Goal: Task Accomplishment & Management: Use online tool/utility

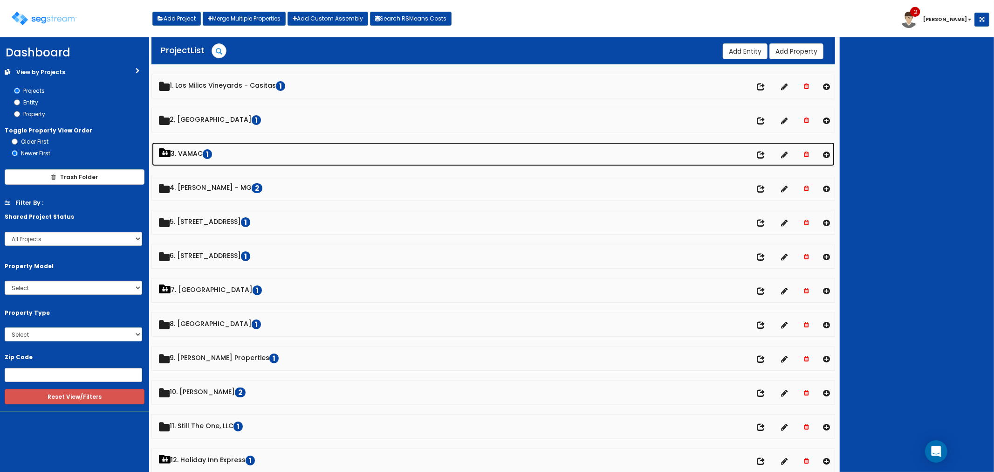
click at [189, 155] on link "3. VAMAC 1" at bounding box center [493, 154] width 683 height 24
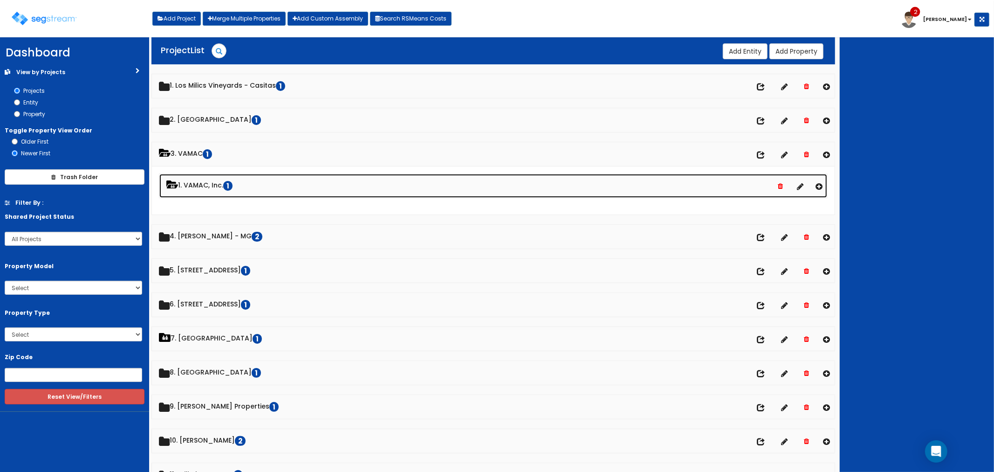
click at [198, 184] on link "1. VAMAC, Inc. 1" at bounding box center [493, 186] width 668 height 24
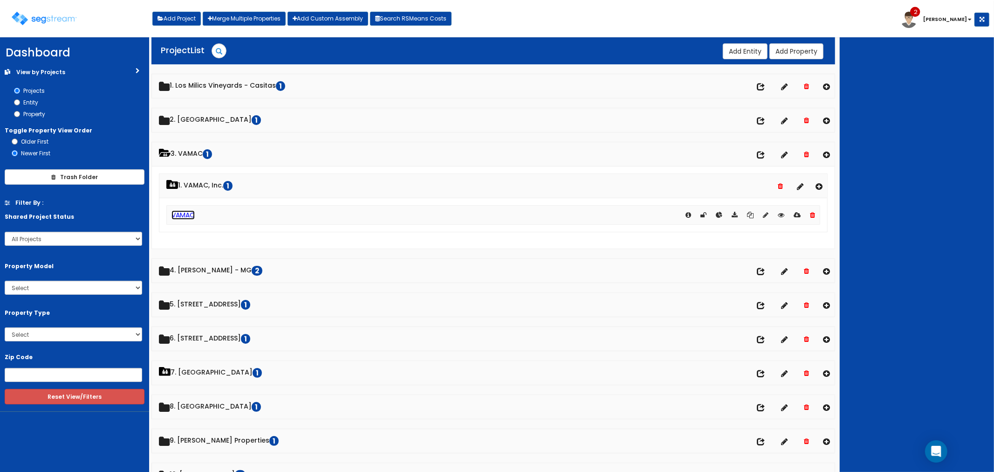
click at [186, 213] on link "VAMAC" at bounding box center [183, 214] width 23 height 9
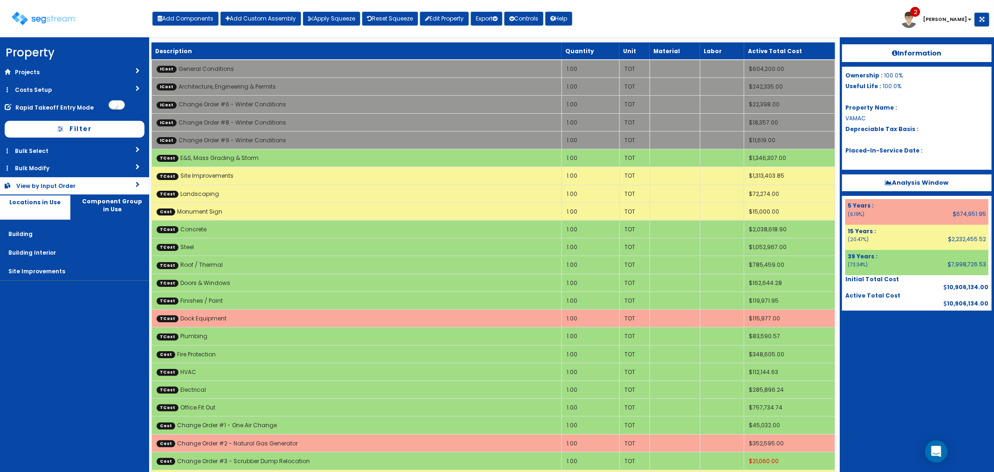
click at [75, 183] on div "View by Input Order" at bounding box center [58, 186] width 84 height 8
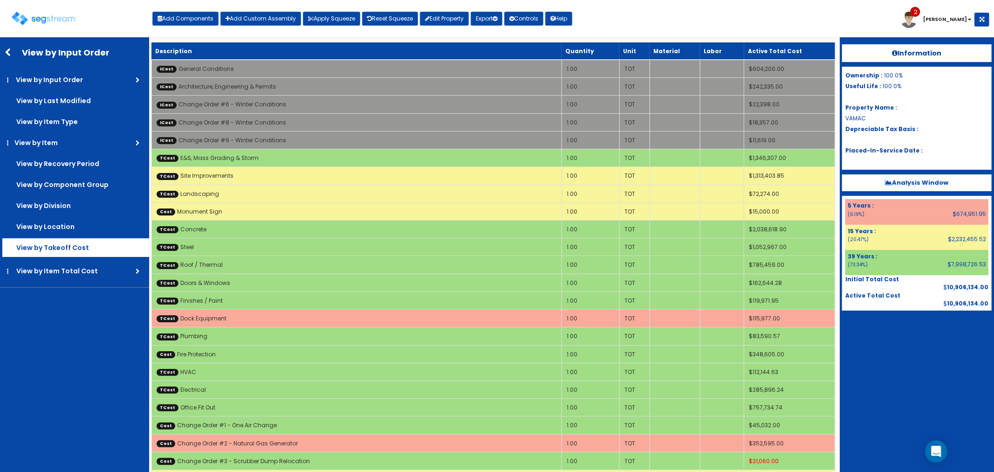
click at [67, 248] on label "View by Takeoff Cost" at bounding box center [75, 247] width 147 height 19
click at [0, 0] on input "View by Takeoff Cost" at bounding box center [0, 0] width 0 height 0
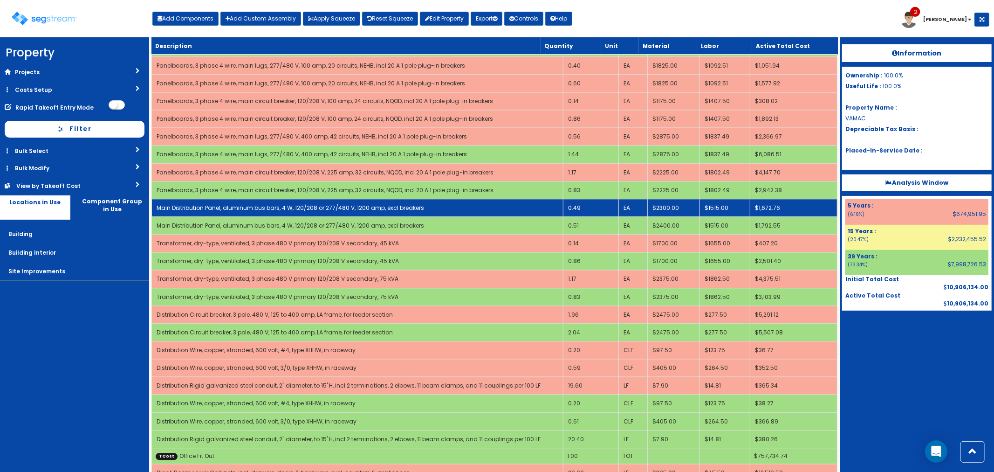
scroll to position [4830, 0]
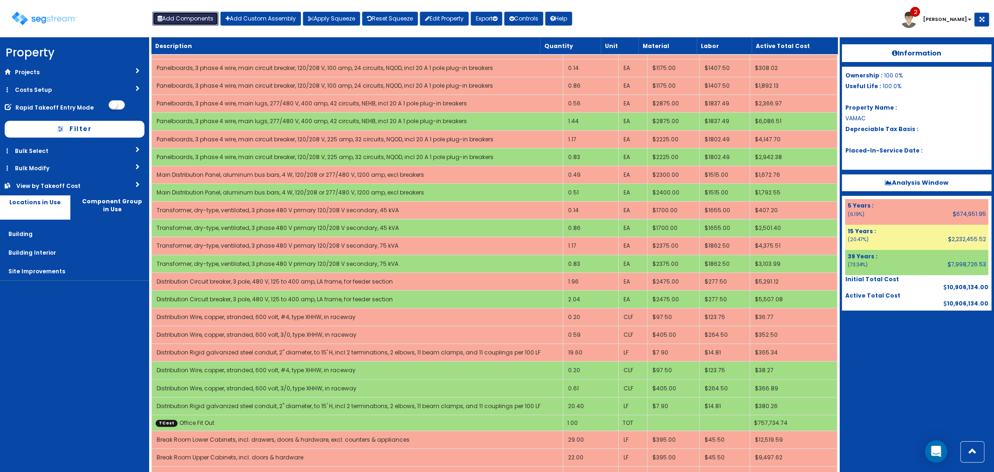
click at [194, 16] on button "Add Components" at bounding box center [185, 19] width 66 height 14
select select "15Y"
select select "default"
select select "27"
select select
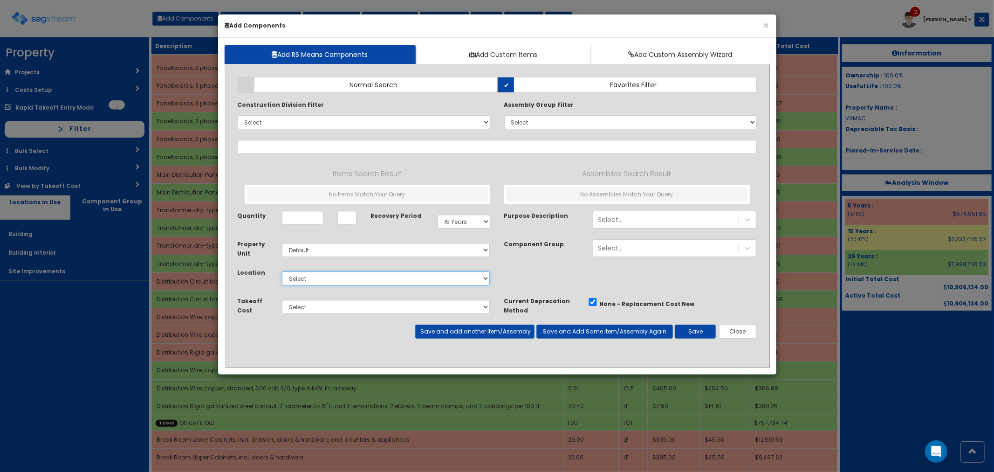
click at [320, 277] on select "Select Building Building Interior Site Improvements Add Additional Location" at bounding box center [386, 278] width 208 height 14
select select "7"
click at [282, 271] on select "Select Building Building Interior Site Improvements Add Additional Location" at bounding box center [386, 278] width 208 height 14
click at [307, 312] on select "Select E&S, Mass Grading & Storm Site Improvements Landscaping Concrete Steel R…" at bounding box center [386, 307] width 208 height 14
select select "5265042"
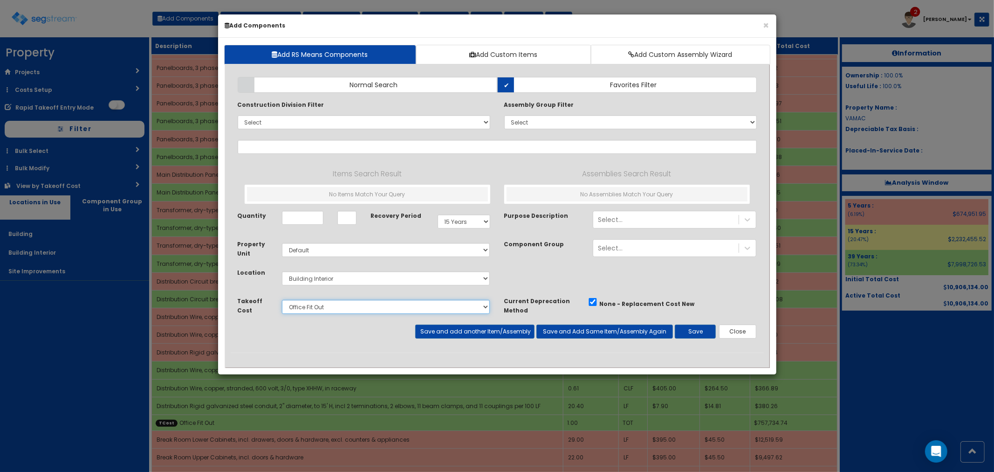
click at [282, 300] on select "Select E&S, Mass Grading & Storm Site Improvements Landscaping Concrete Steel R…" at bounding box center [386, 307] width 208 height 14
click at [266, 144] on input "text" at bounding box center [497, 147] width 519 height 14
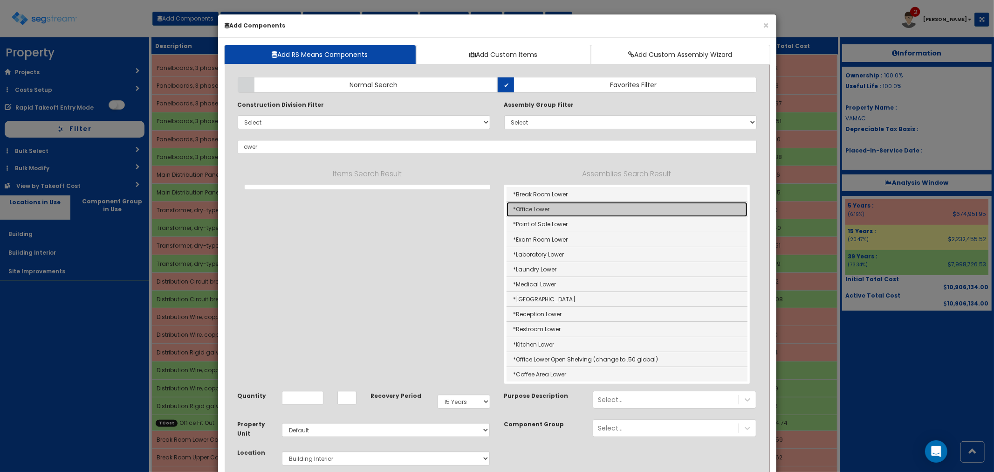
click at [562, 210] on link "*Office Lower" at bounding box center [627, 209] width 241 height 15
type input "*Office Lower"
type input "LF"
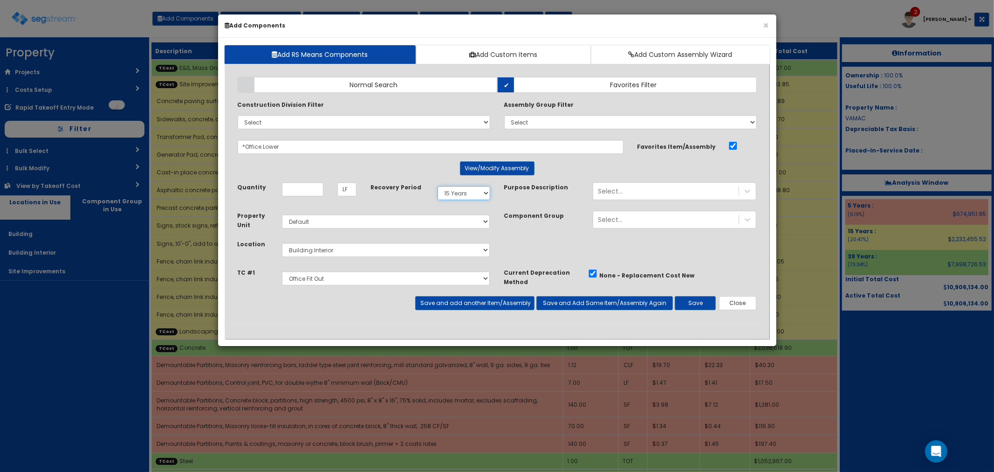
click at [473, 196] on select "Select 5 Years 7 Years 9 Years 10 Years 15 Years 15 Year QLI 15 Year QRP 15 Yea…" at bounding box center [464, 193] width 53 height 14
select select "5Y"
click at [438, 186] on select "Select 5 Years 7 Years 9 Years 10 Years 15 Years 15 Year QLI 15 Year QRP 15 Yea…" at bounding box center [464, 193] width 53 height 14
click at [299, 185] on input "Quantity" at bounding box center [302, 189] width 41 height 14
type input "10"
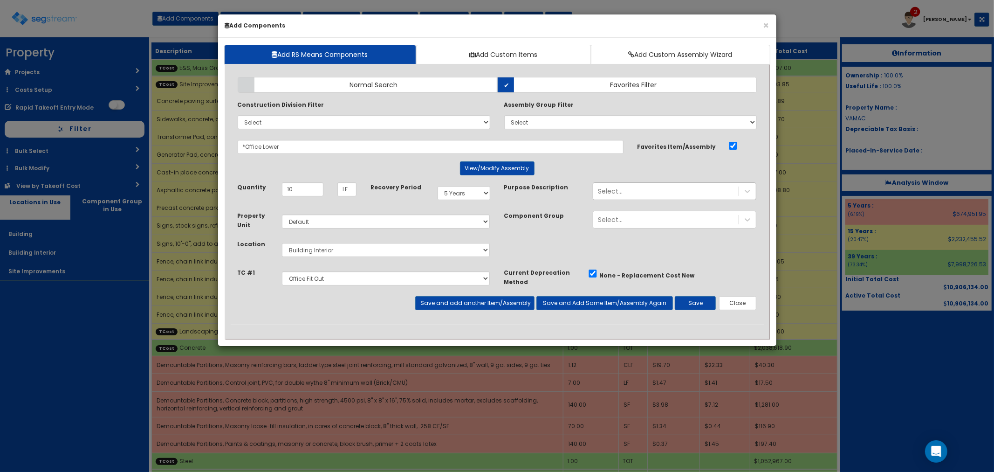
click at [625, 194] on div "Select..." at bounding box center [665, 191] width 145 height 15
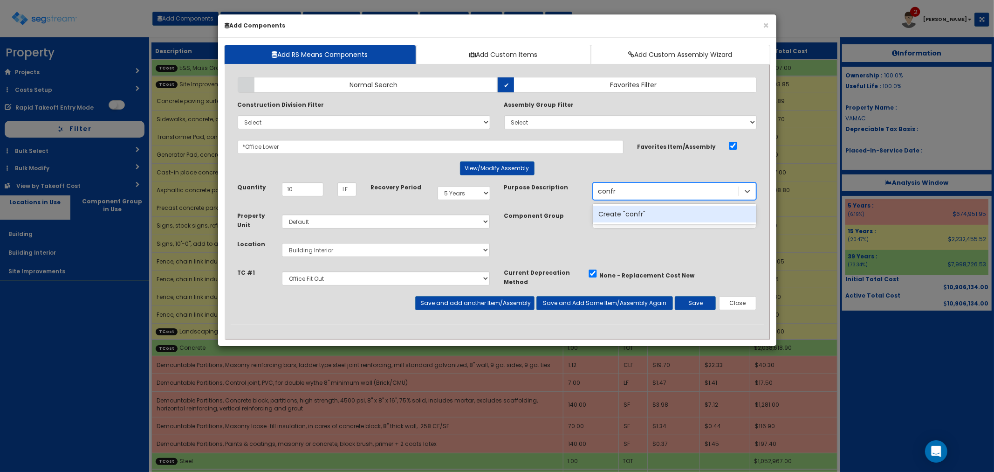
type input "conf"
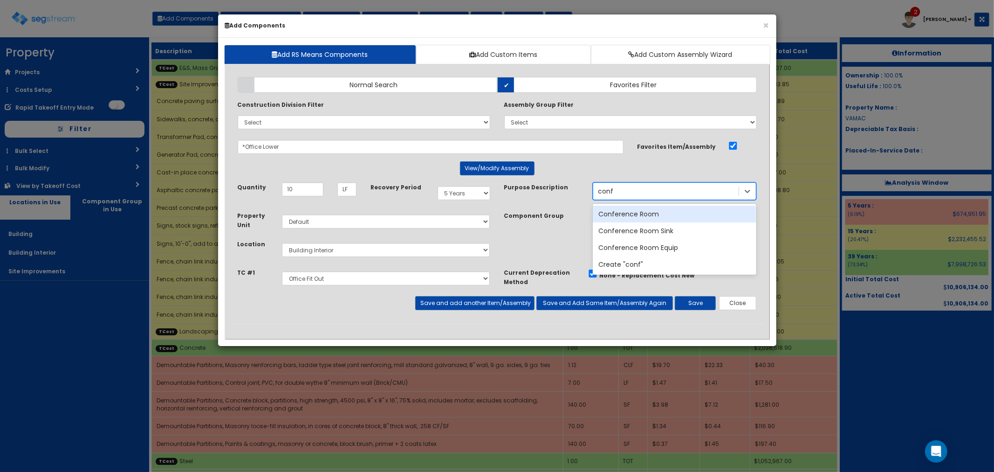
click at [617, 209] on div "Conference Room" at bounding box center [675, 214] width 164 height 17
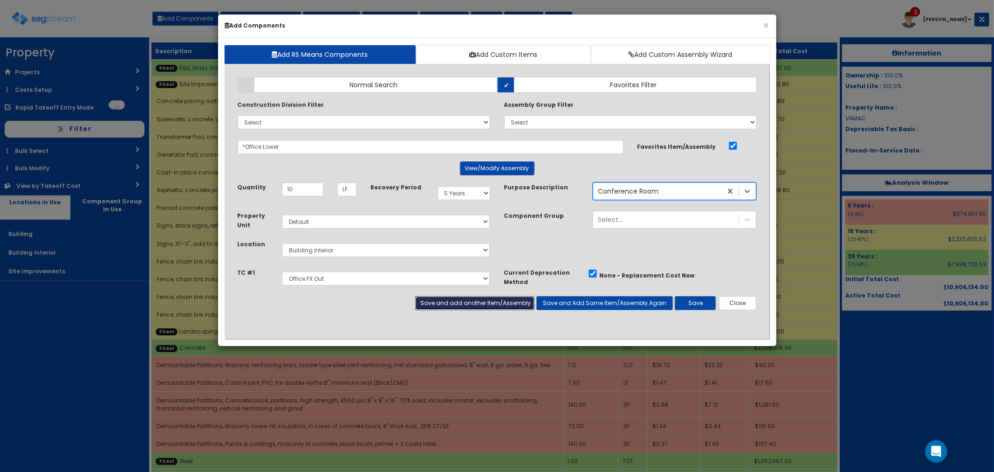
click at [461, 303] on button "Save and add another Item/Assembly" at bounding box center [474, 303] width 119 height 14
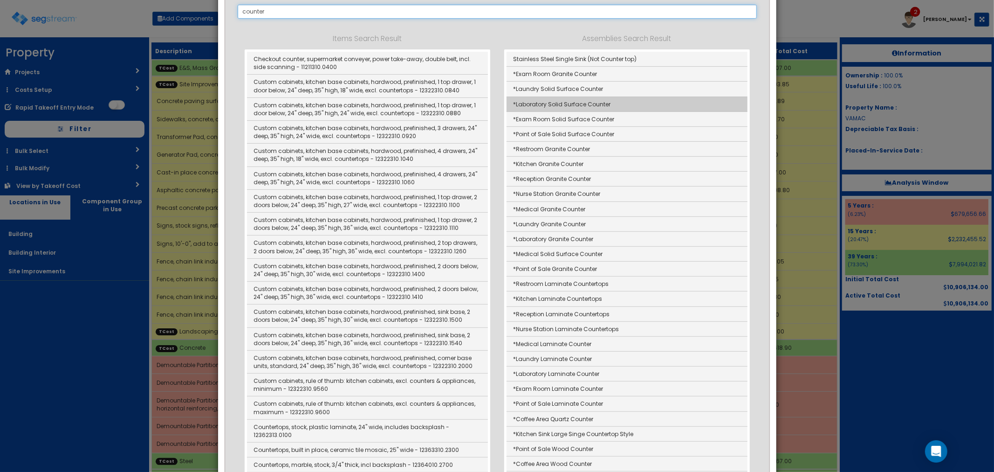
scroll to position [103, 0]
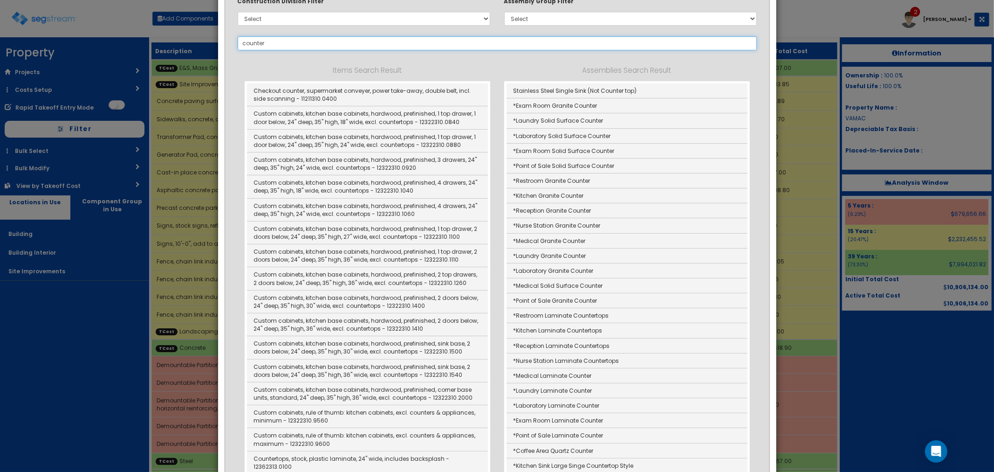
drag, startPoint x: 243, startPoint y: 43, endPoint x: 248, endPoint y: 45, distance: 5.6
click at [243, 43] on input "counter" at bounding box center [497, 43] width 519 height 14
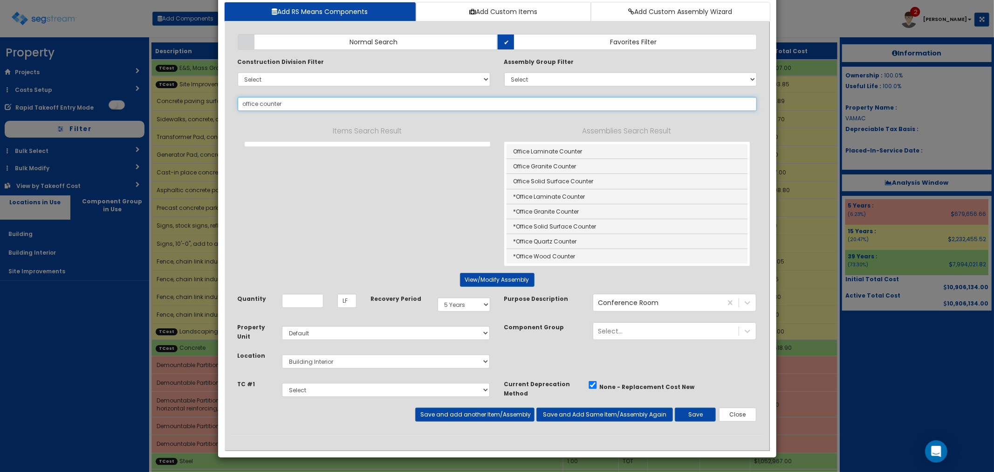
scroll to position [43, 0]
click at [570, 195] on link "*Office Laminate Counter" at bounding box center [627, 196] width 241 height 15
type input "*Office Laminate Counter"
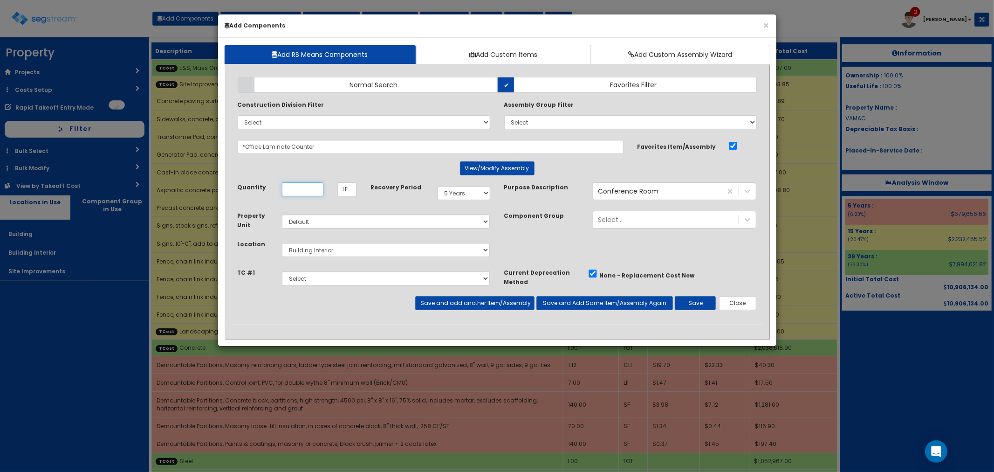
scroll to position [0, 0]
type input "10"
click at [695, 299] on button "Save" at bounding box center [695, 303] width 41 height 14
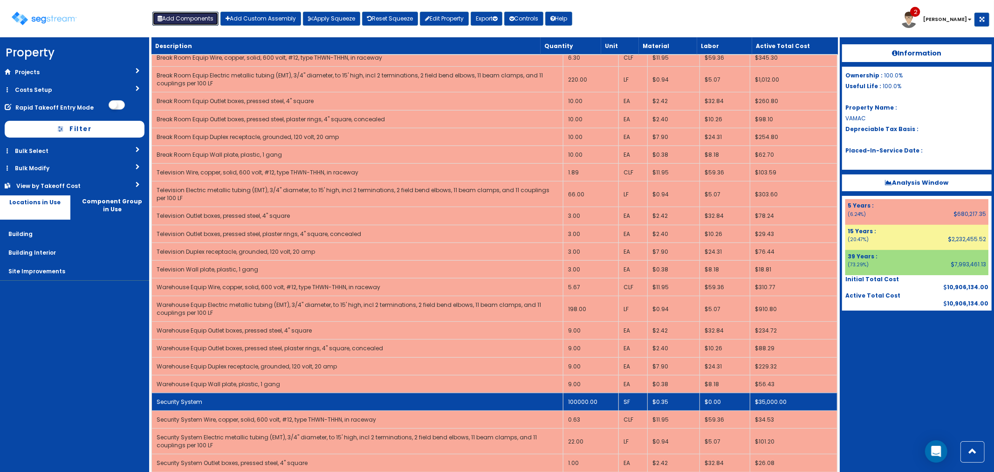
scroll to position [4865, 0]
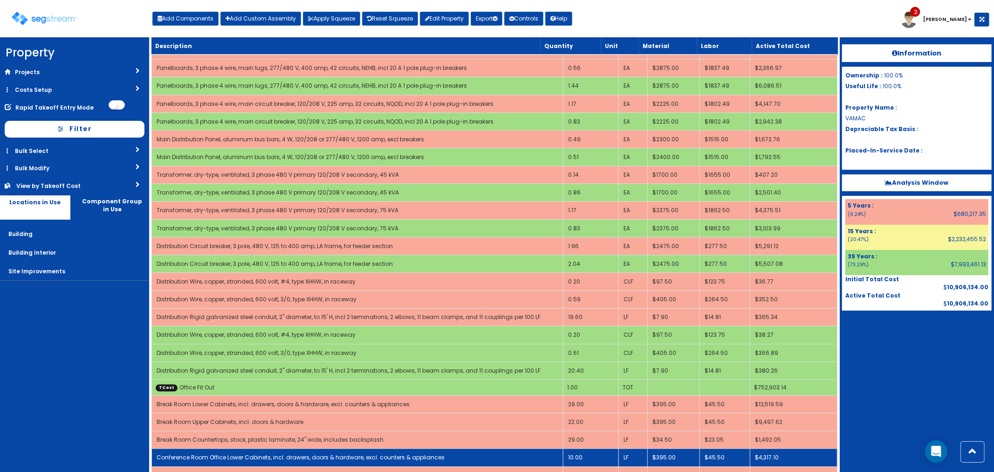
click at [227, 453] on link "Conference Room Office Lower Cabinets, incl. drawers, doors & hardware, excl. c…" at bounding box center [301, 457] width 288 height 8
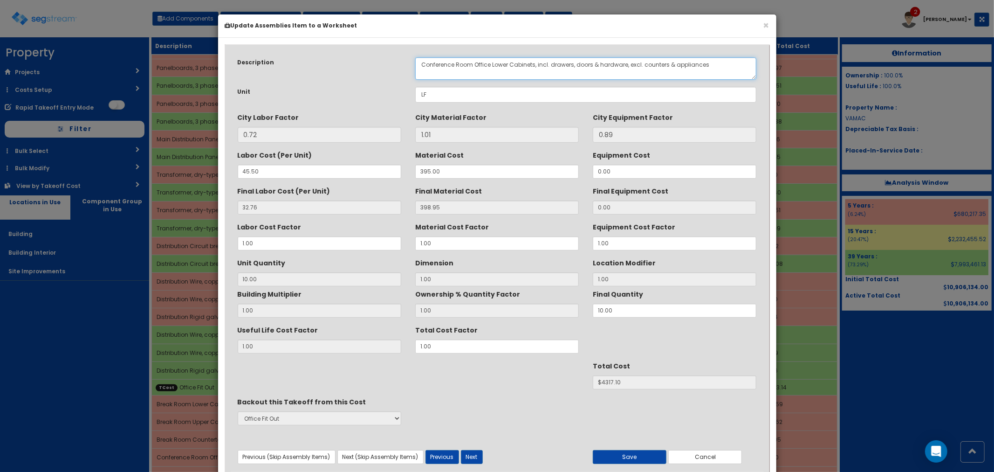
drag, startPoint x: 474, startPoint y: 64, endPoint x: 492, endPoint y: 63, distance: 18.2
click at [492, 63] on textarea "Conference Room Office Lower Cabinets, incl. drawers, doors & hardware, excl. c…" at bounding box center [586, 68] width 342 height 22
type textarea "Conference Room Lower Cabinets, incl. drawers, doors & hardware, excl. counters…"
click at [475, 454] on button "Next" at bounding box center [472, 457] width 22 height 14
drag, startPoint x: 474, startPoint y: 61, endPoint x: 492, endPoint y: 61, distance: 17.7
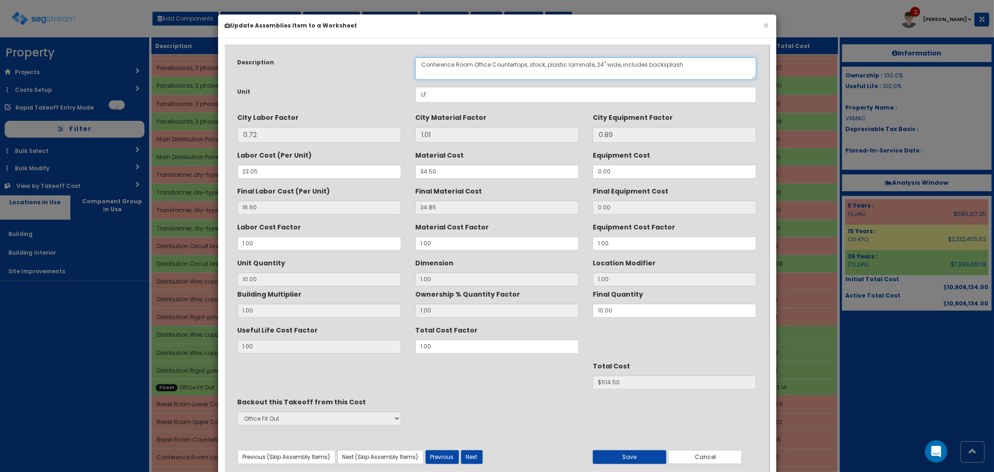
click at [492, 61] on textarea "Conference Room Office Countertops, stock, plastic laminate, 24" wide, includes…" at bounding box center [586, 68] width 342 height 22
type textarea "Conference Room Countertops, stock, plastic laminate, 24" wide, includes backsp…"
click at [475, 462] on button "Next" at bounding box center [472, 457] width 22 height 14
click at [616, 455] on button "Save" at bounding box center [630, 457] width 74 height 14
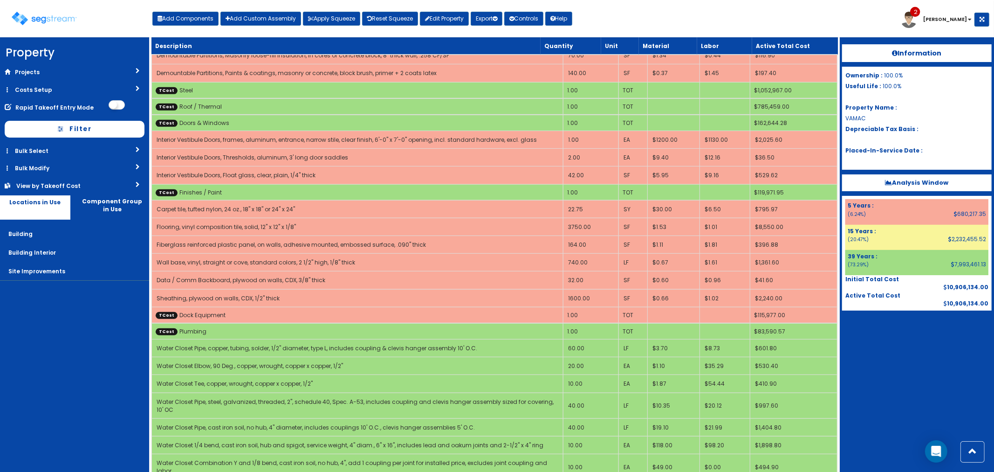
scroll to position [308, 0]
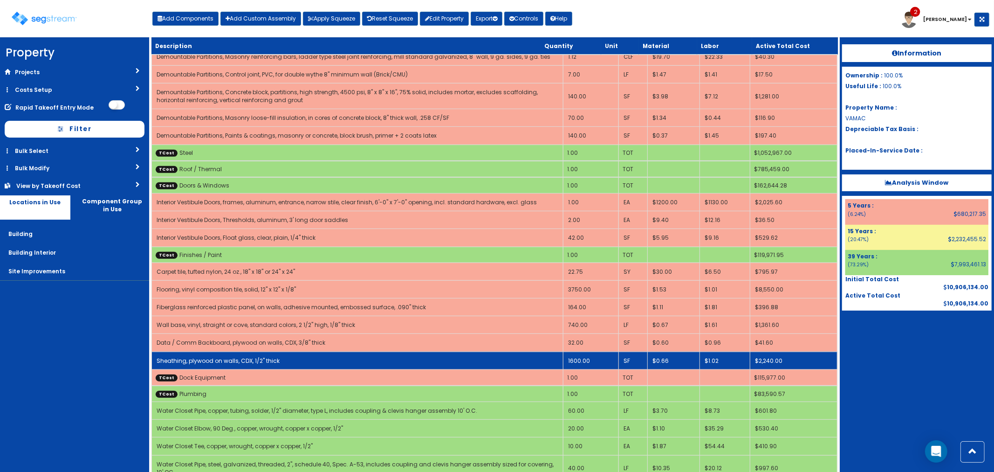
click at [250, 358] on link "Sheathing, plywood on walls, CDX, 1/2" thick" at bounding box center [218, 361] width 123 height 8
select select "5265036"
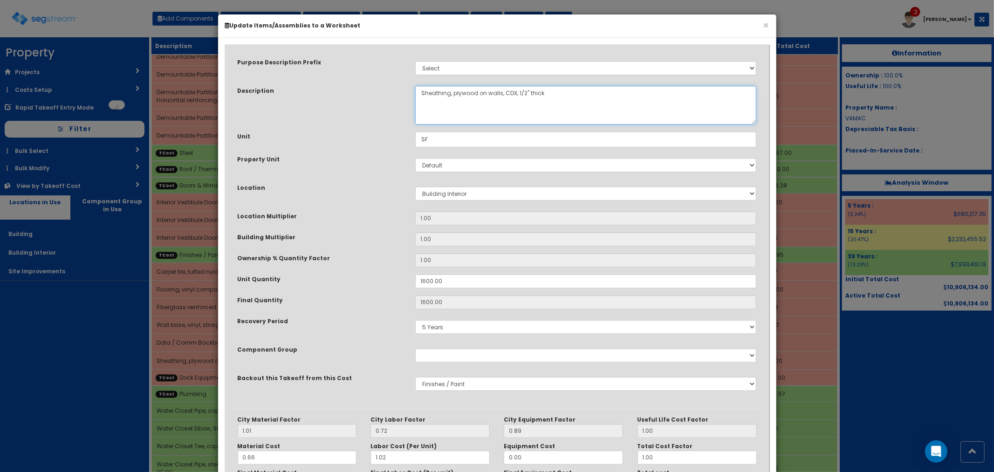
drag, startPoint x: 448, startPoint y: 91, endPoint x: 409, endPoint y: 95, distance: 38.8
click at [409, 95] on div "Sheathing, plywood on walls, CDX, 1/2" thick" at bounding box center [586, 105] width 356 height 39
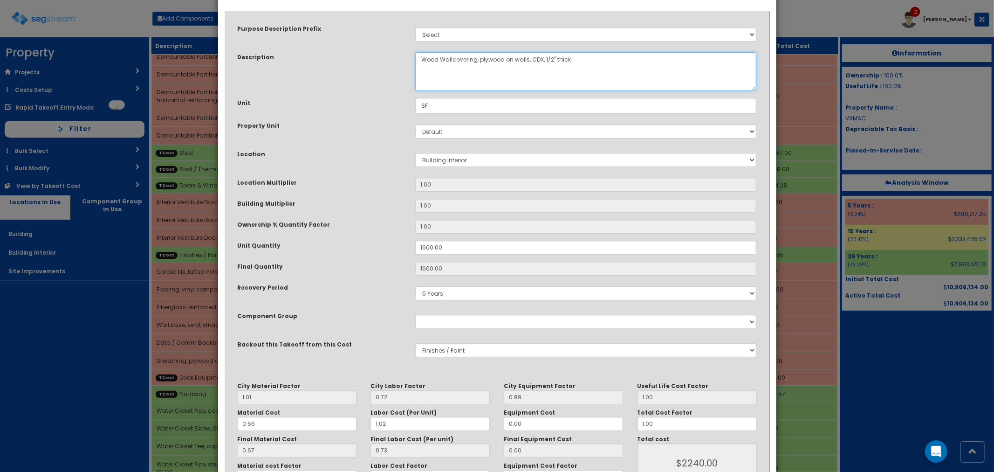
scroll to position [98, 0]
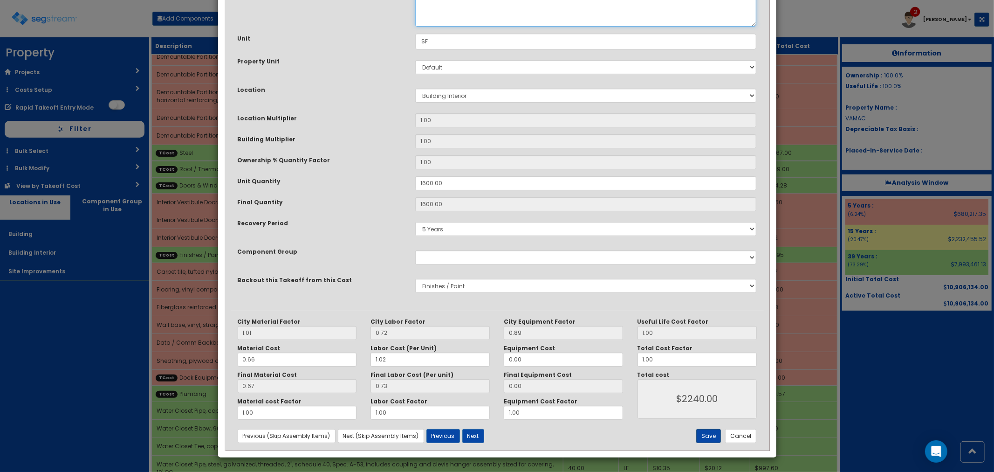
type textarea "Wood Wallcovering, plywood on walls, CDX, 1/2" thick"
click at [715, 440] on button "Save" at bounding box center [708, 436] width 25 height 14
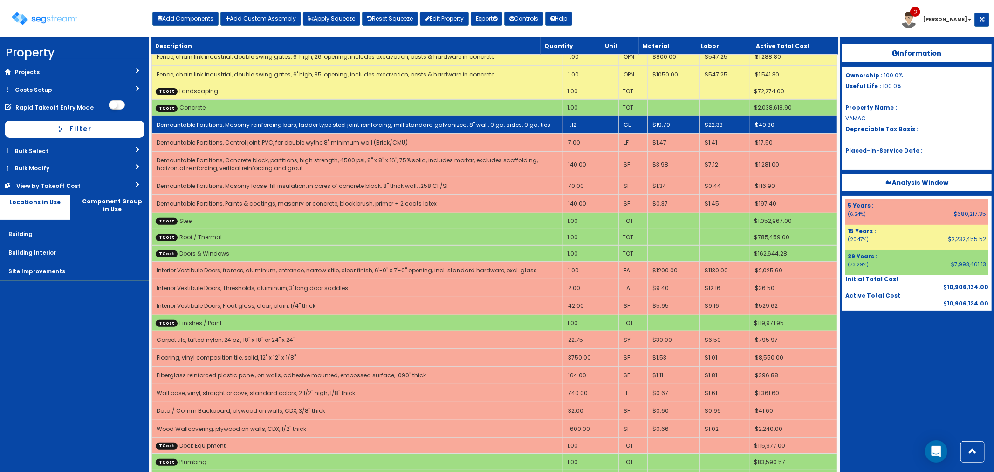
scroll to position [259, 0]
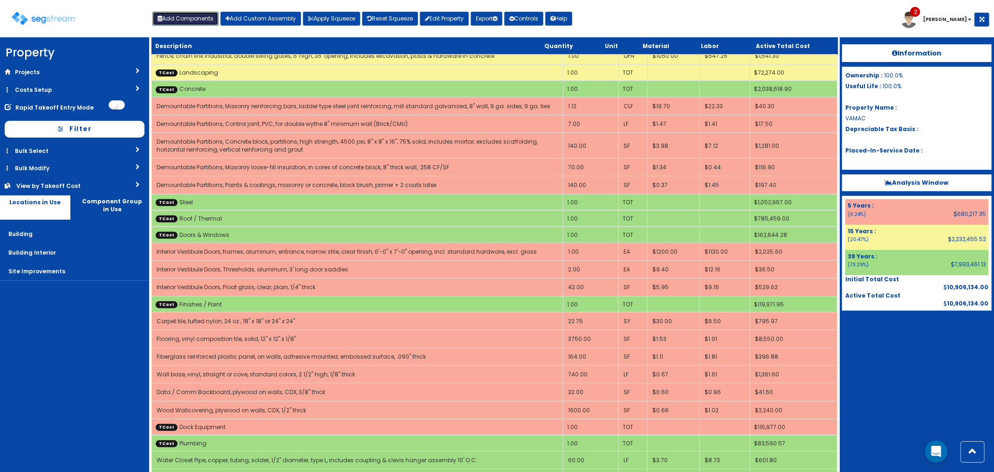
click at [186, 17] on button "Add Components" at bounding box center [185, 19] width 66 height 14
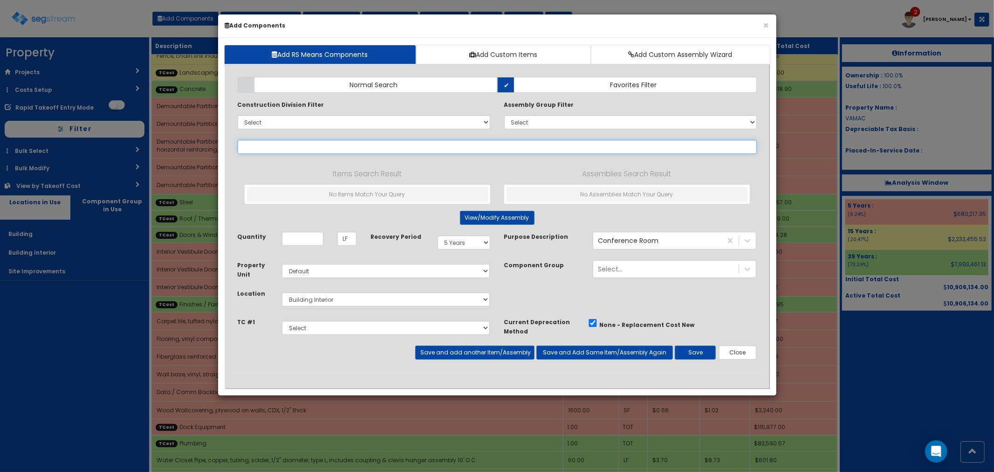
select select
drag, startPoint x: 325, startPoint y: 151, endPoint x: 280, endPoint y: 148, distance: 45.7
click at [280, 148] on input "building mtd awning" at bounding box center [497, 147] width 519 height 14
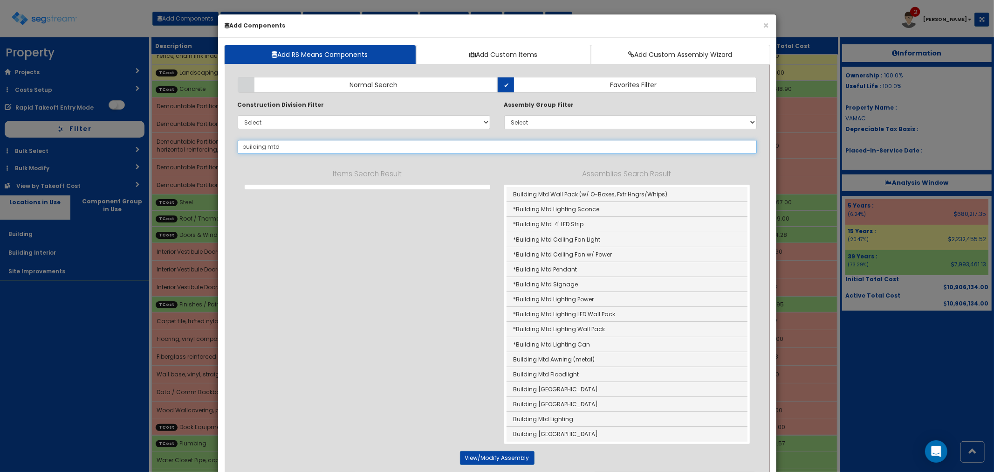
drag, startPoint x: 289, startPoint y: 146, endPoint x: 237, endPoint y: 140, distance: 53.0
click at [238, 140] on div "building mtd 242541" at bounding box center [497, 147] width 519 height 14
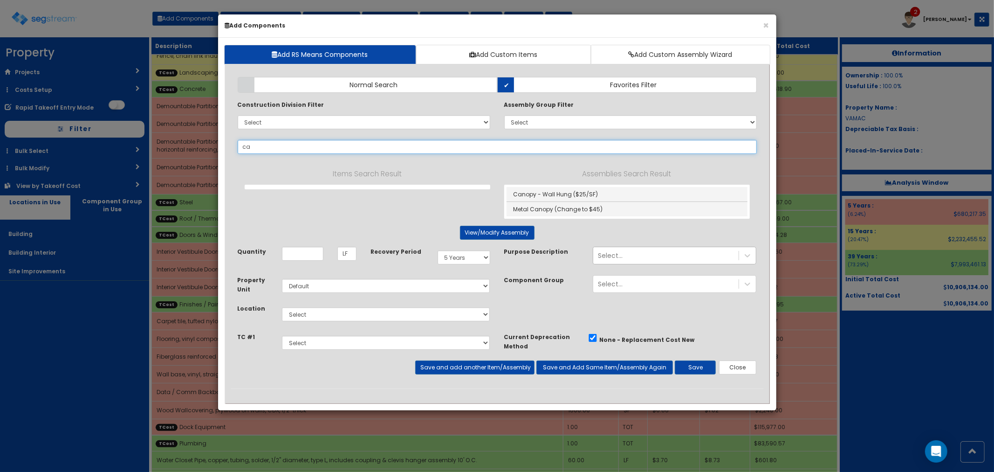
type input "c"
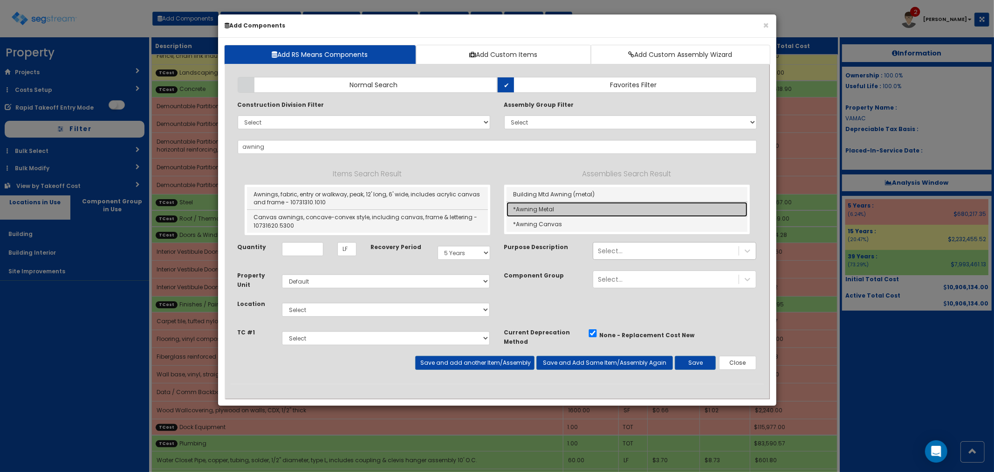
click at [544, 210] on link "*Awning Metal" at bounding box center [627, 209] width 241 height 15
type input "*Awning Metal"
type input "SF"
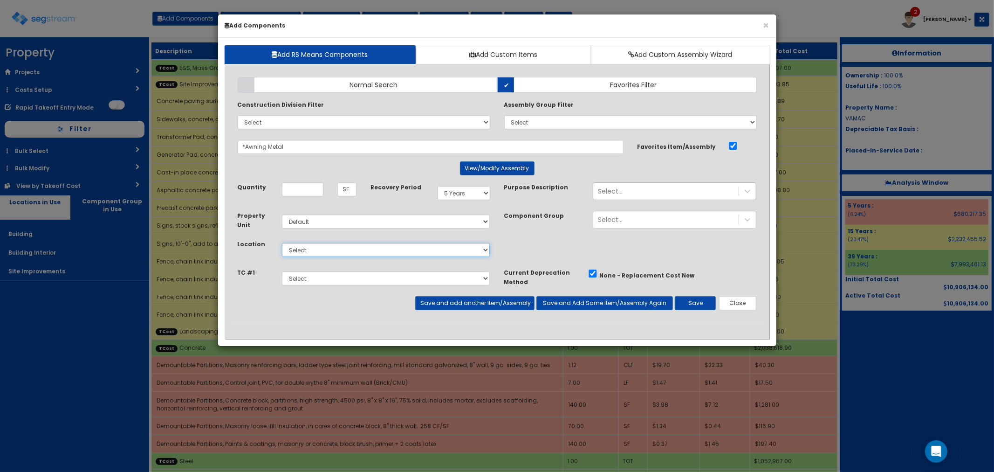
click at [315, 246] on select "Select Building Building Interior Site Improvements Add Additional Location" at bounding box center [386, 250] width 208 height 14
select select "6"
click at [282, 243] on select "Select Building Building Interior Site Improvements Add Additional Location" at bounding box center [386, 250] width 208 height 14
click at [324, 280] on select "Select E&S, Mass Grading & Storm Site Improvements Landscaping Concrete Steel R…" at bounding box center [386, 278] width 208 height 14
select select "5265033"
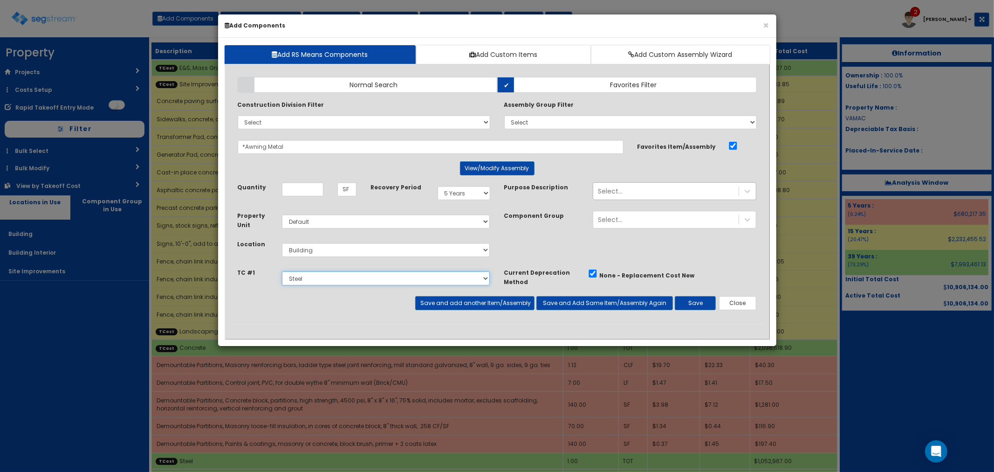
click at [282, 271] on select "Select E&S, Mass Grading & Storm Site Improvements Landscaping Concrete Steel R…" at bounding box center [386, 278] width 208 height 14
click at [305, 192] on input "Unit Quantity" at bounding box center [302, 189] width 41 height 14
type input "456"
click at [697, 305] on button "Save" at bounding box center [695, 303] width 41 height 14
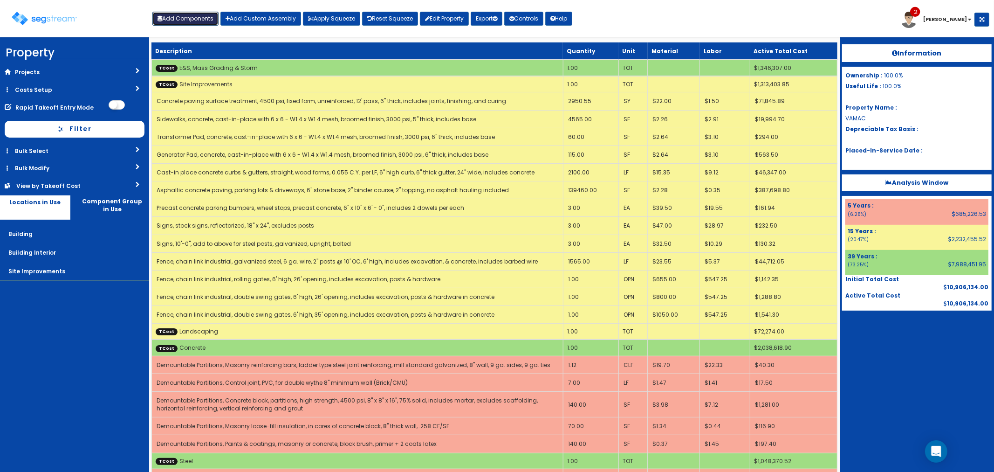
click at [193, 13] on button "Add Components" at bounding box center [185, 19] width 66 height 14
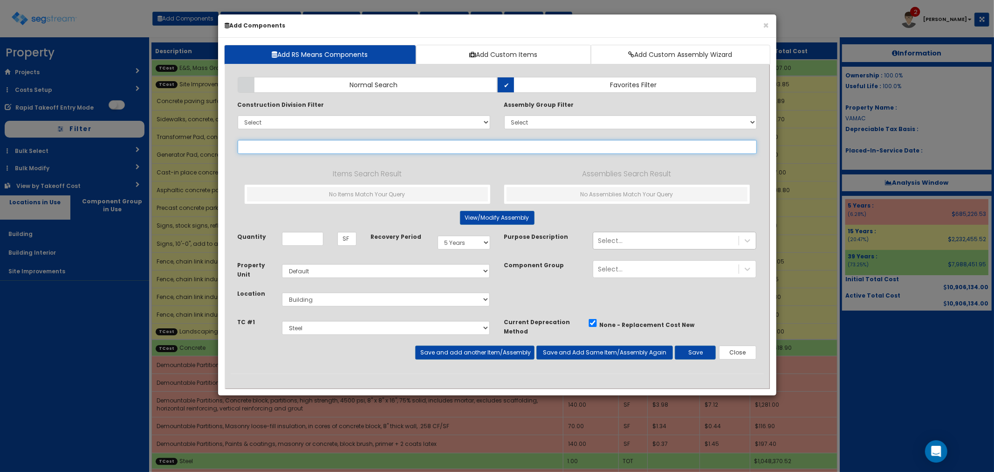
select select
click at [411, 90] on label "Normal Search" at bounding box center [368, 85] width 260 height 16
click at [0, 0] on input "Normal Search" at bounding box center [0, 0] width 0 height 0
drag, startPoint x: 259, startPoint y: 145, endPoint x: 235, endPoint y: 143, distance: 24.3
click at [235, 143] on div "trash chute 242711" at bounding box center [497, 147] width 533 height 14
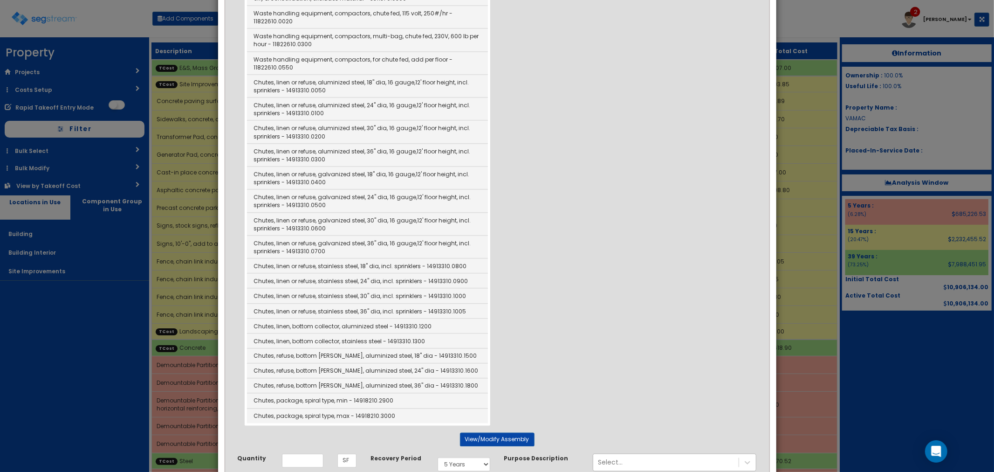
scroll to position [1139, 0]
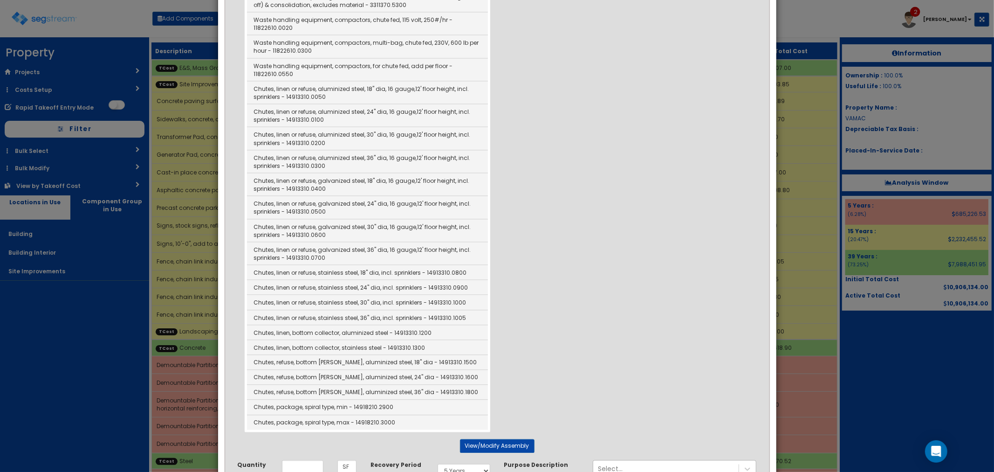
type input "chute"
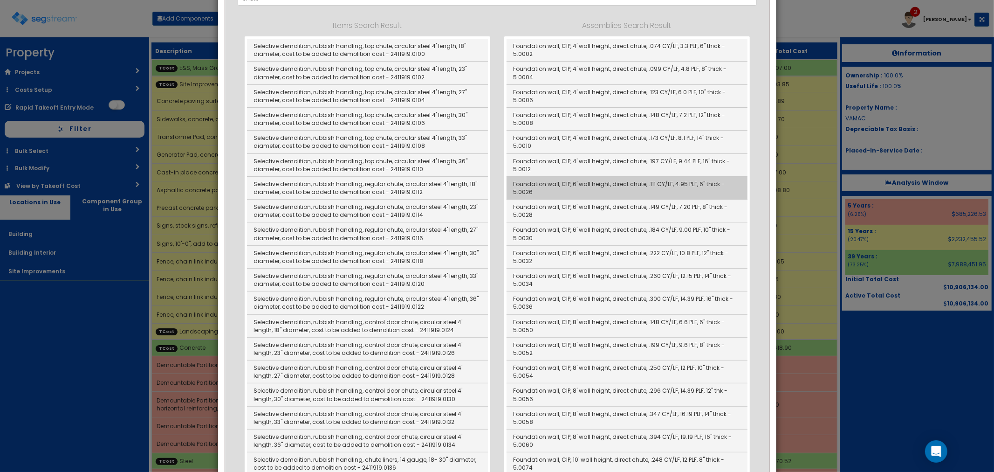
scroll to position [0, 0]
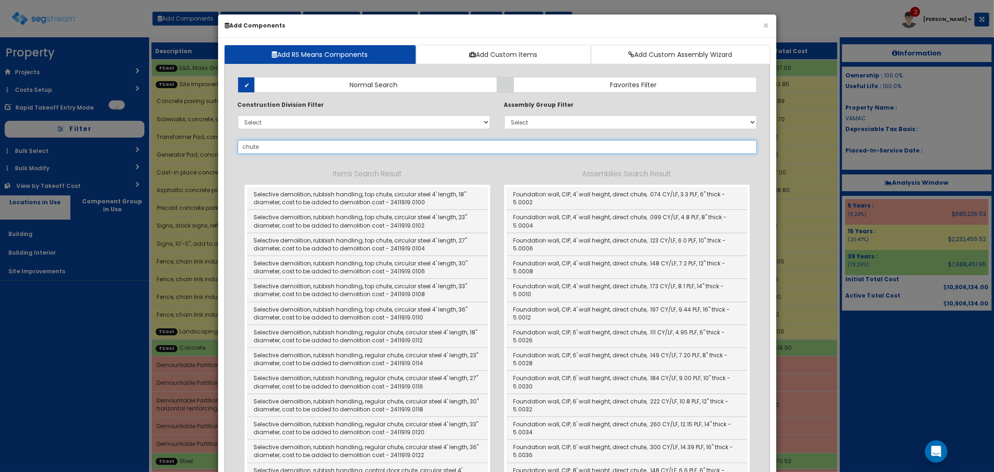
drag, startPoint x: 272, startPoint y: 147, endPoint x: 223, endPoint y: 147, distance: 49.4
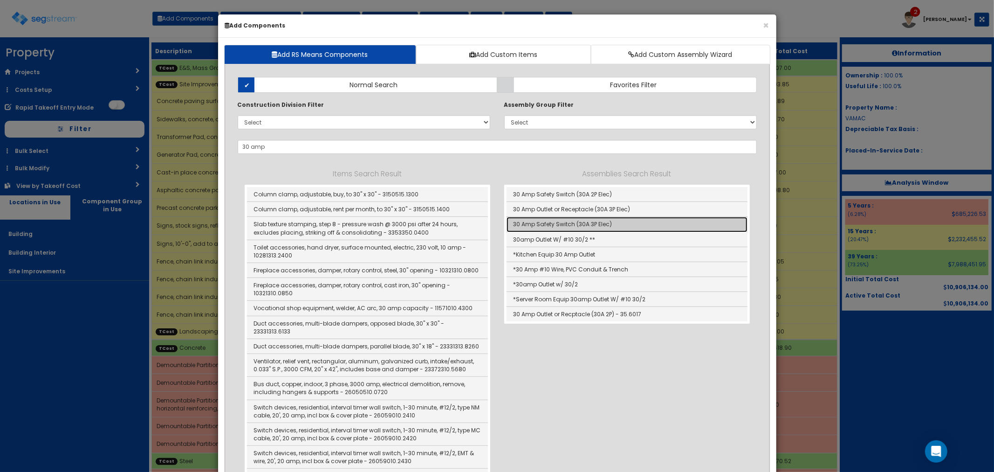
click at [555, 222] on link "30 Amp Safety Switch (30A 3P Elec)" at bounding box center [627, 224] width 241 height 15
type input "30 Amp Safety Switch (30A 3P Elec)"
type input "Ea"
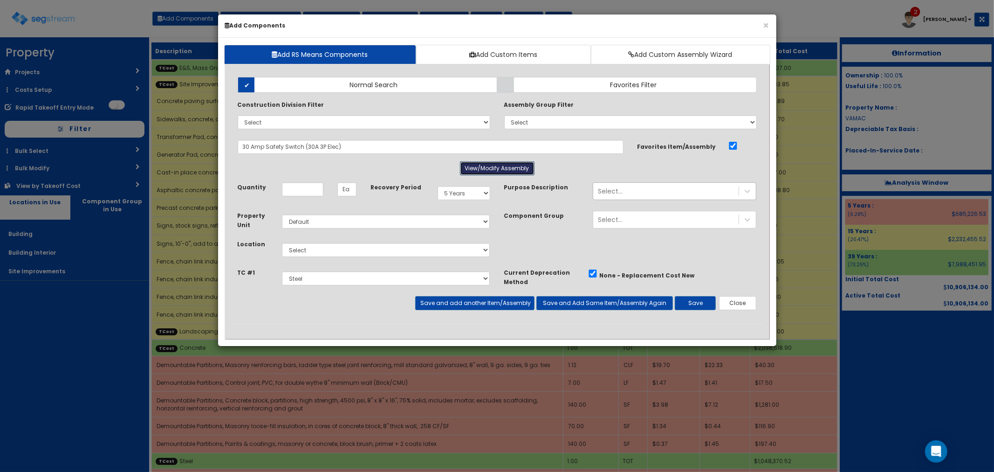
click at [508, 171] on button "View/Modify Assembly" at bounding box center [497, 168] width 75 height 14
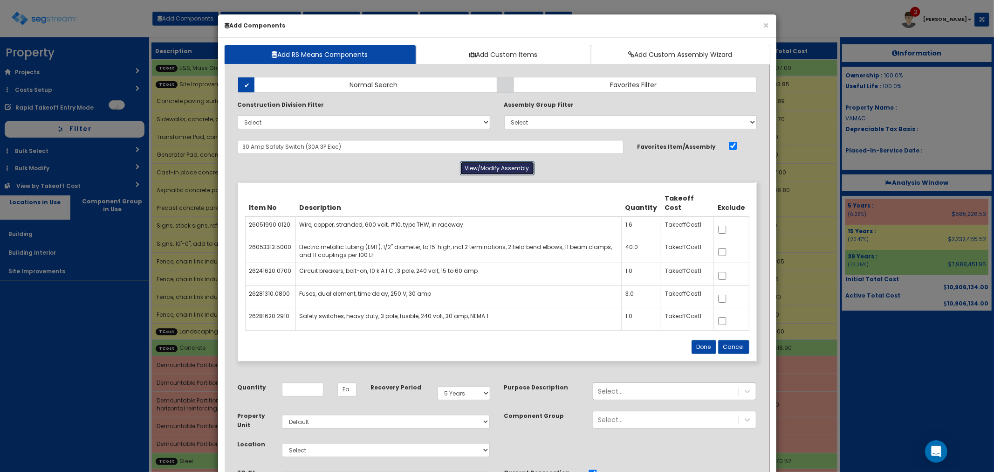
click at [508, 171] on button "View/Modify Assembly" at bounding box center [497, 168] width 75 height 14
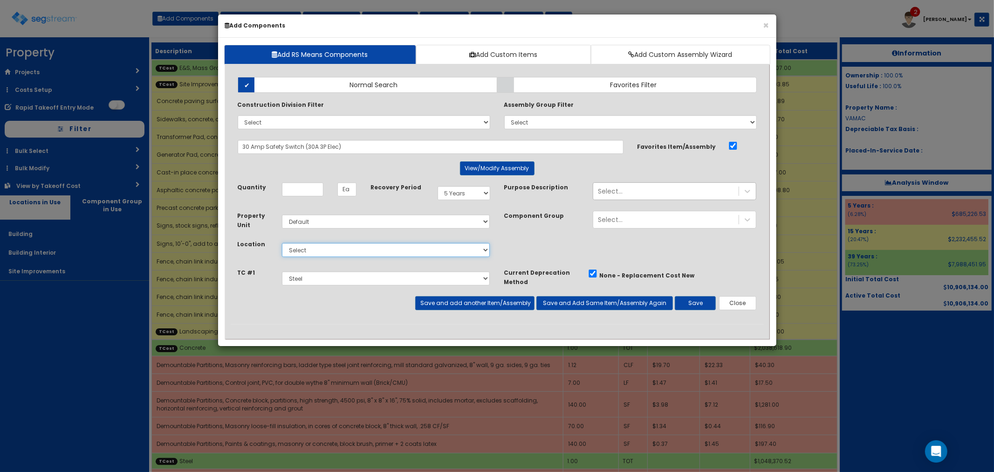
click at [311, 248] on select "Select Building Building Interior Site Improvements Add Additional Location" at bounding box center [386, 250] width 208 height 14
select select "7"
click at [282, 243] on select "Select Building Building Interior Site Improvements Add Additional Location" at bounding box center [386, 250] width 208 height 14
click at [318, 277] on select "Select E&S, Mass Grading & Storm Site Improvements Landscaping Concrete Steel R…" at bounding box center [386, 278] width 208 height 14
select select "5265041"
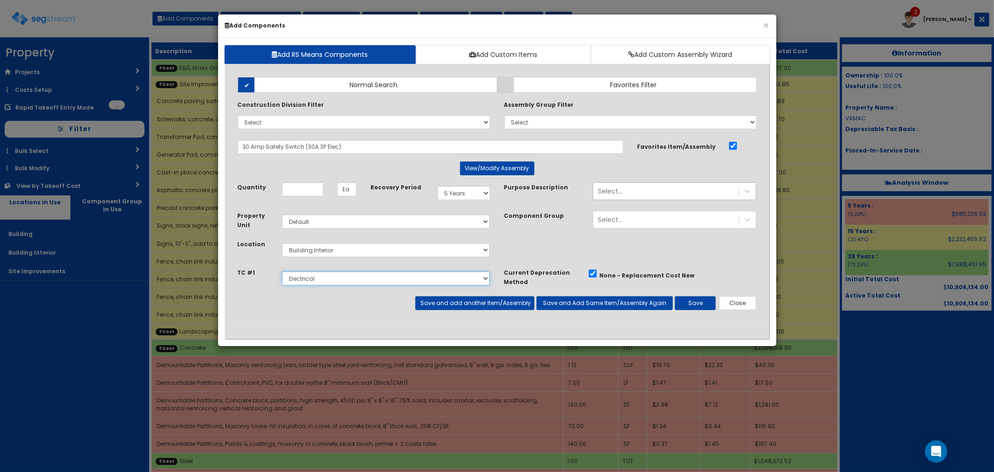
click at [282, 271] on select "Select E&S, Mass Grading & Storm Site Improvements Landscaping Concrete Steel R…" at bounding box center [386, 278] width 208 height 14
click at [627, 193] on div "Select..." at bounding box center [665, 191] width 145 height 15
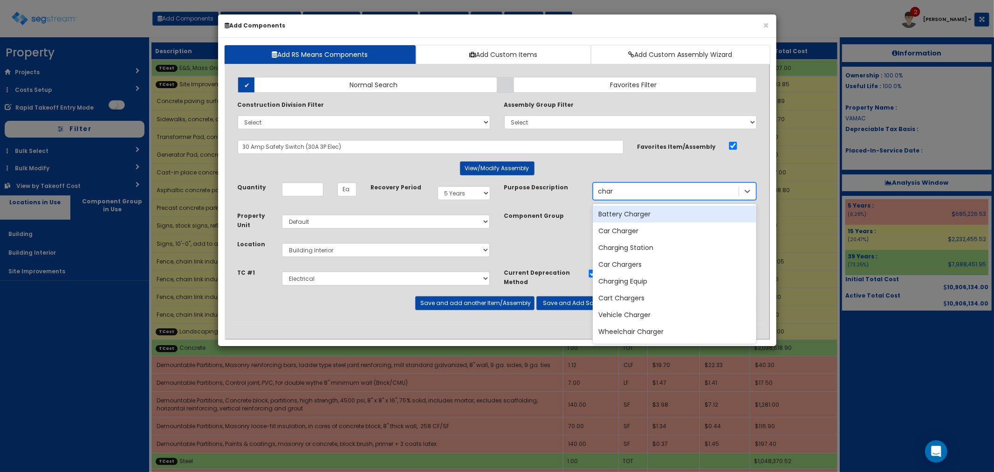
type input "charg"
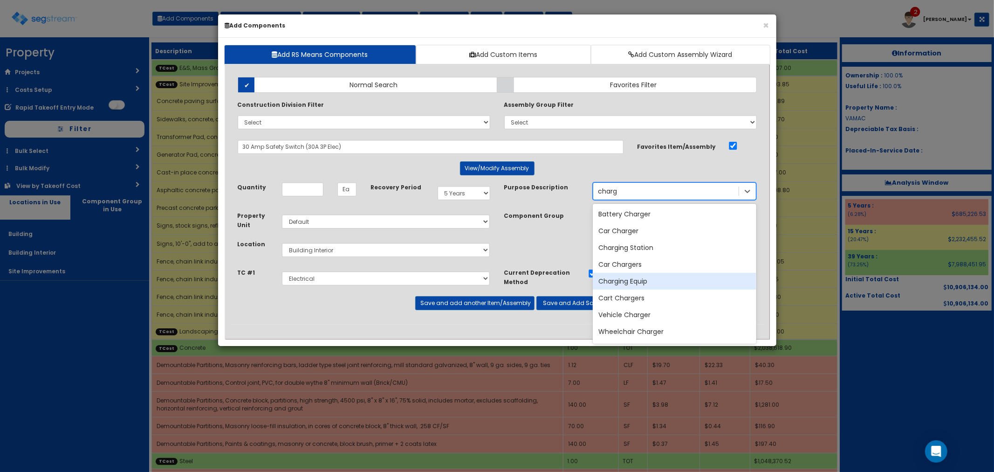
click at [628, 281] on div "Charging Equip" at bounding box center [675, 281] width 164 height 17
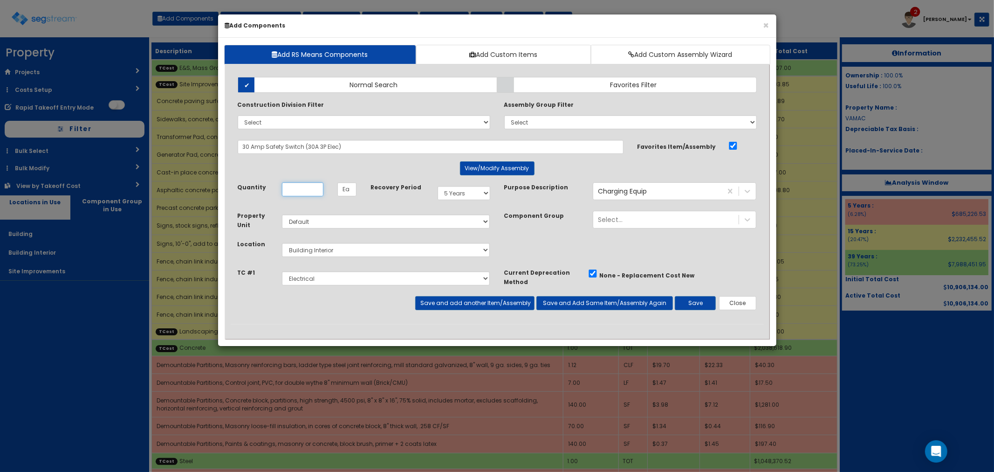
click at [313, 194] on input "Unit Quantity" at bounding box center [302, 189] width 41 height 14
type input "10"
click at [683, 302] on button "Save" at bounding box center [695, 303] width 41 height 14
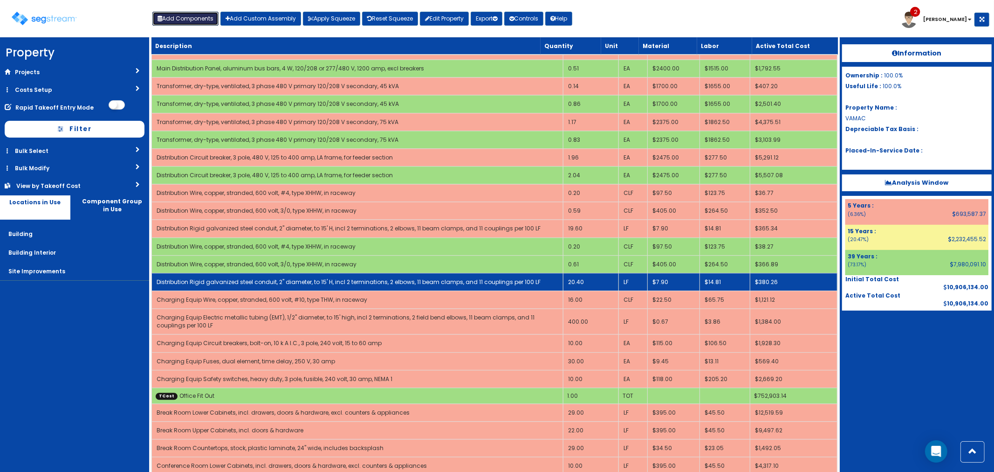
scroll to position [4981, 0]
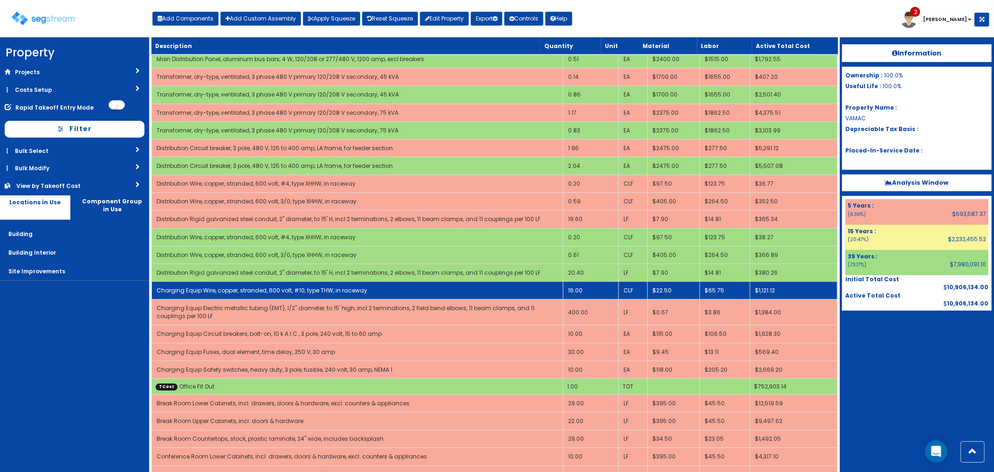
click at [589, 281] on td "16.00" at bounding box center [590, 290] width 55 height 18
click at [588, 281] on td "16.00" at bounding box center [590, 290] width 55 height 18
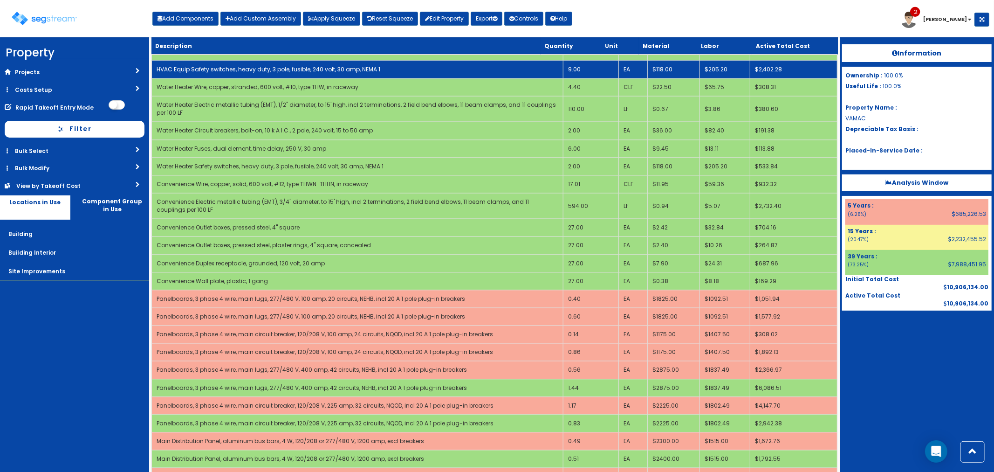
scroll to position [4411, 0]
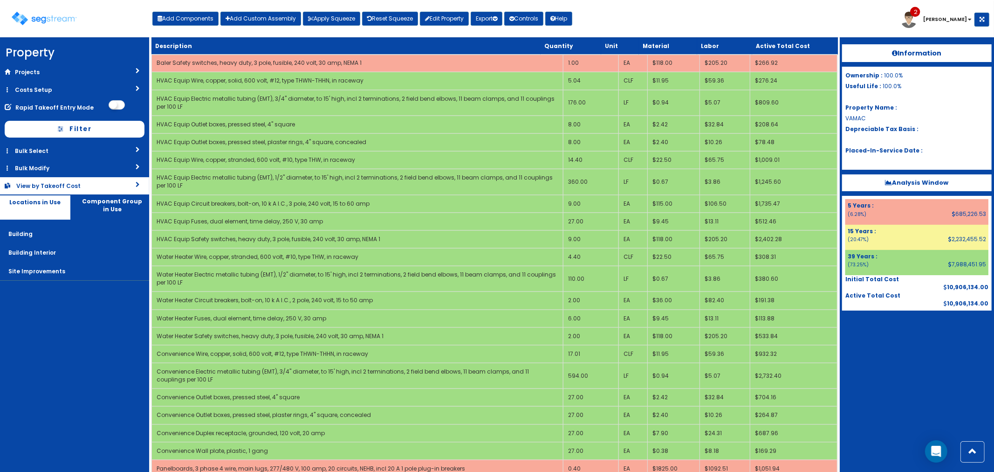
click at [52, 187] on div "View by Takeoff Cost" at bounding box center [58, 186] width 84 height 8
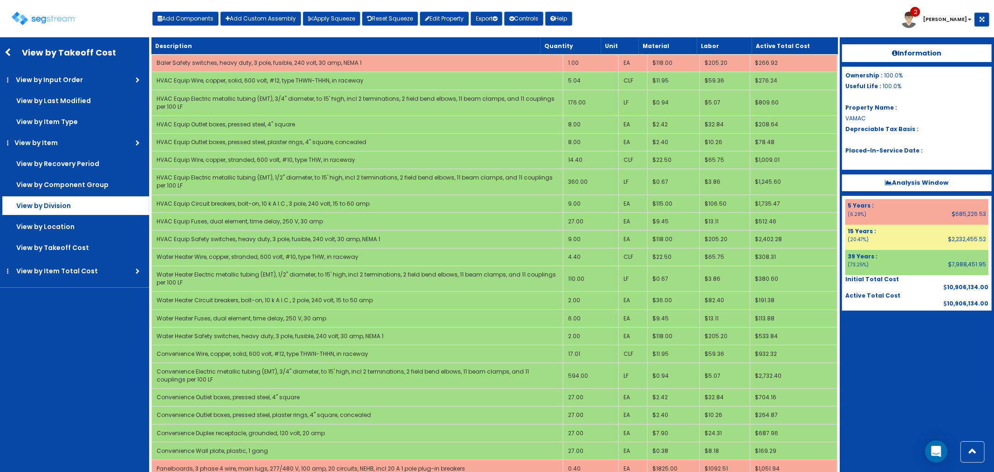
click at [64, 208] on label "View by Division" at bounding box center [75, 205] width 147 height 19
click at [0, 0] on input "View by Division" at bounding box center [0, 0] width 0 height 0
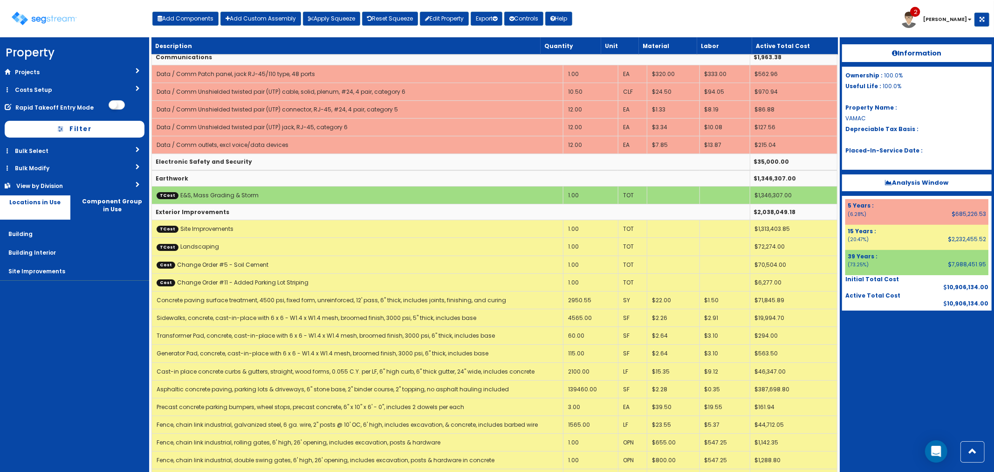
scroll to position [5558, 0]
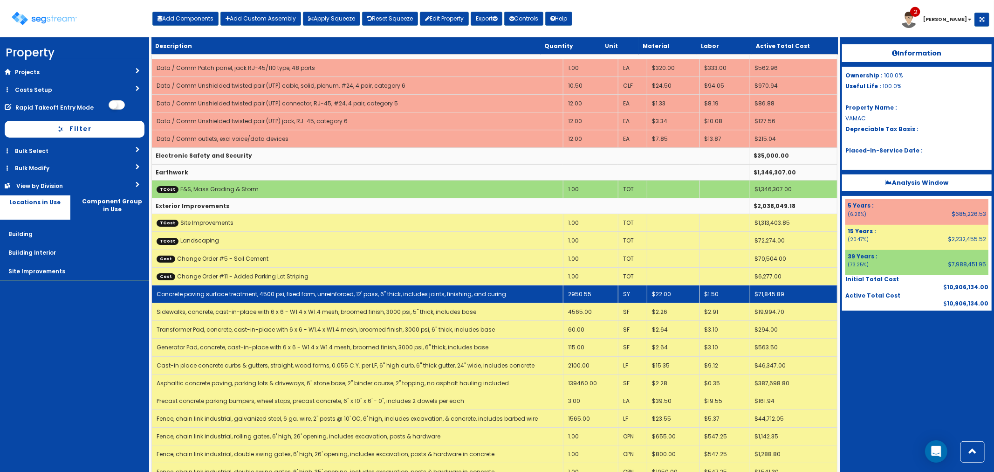
click at [317, 290] on link "Concrete paving surface treatment, 4500 psi, fixed form, unreinforced, 12' pass…" at bounding box center [332, 294] width 350 height 8
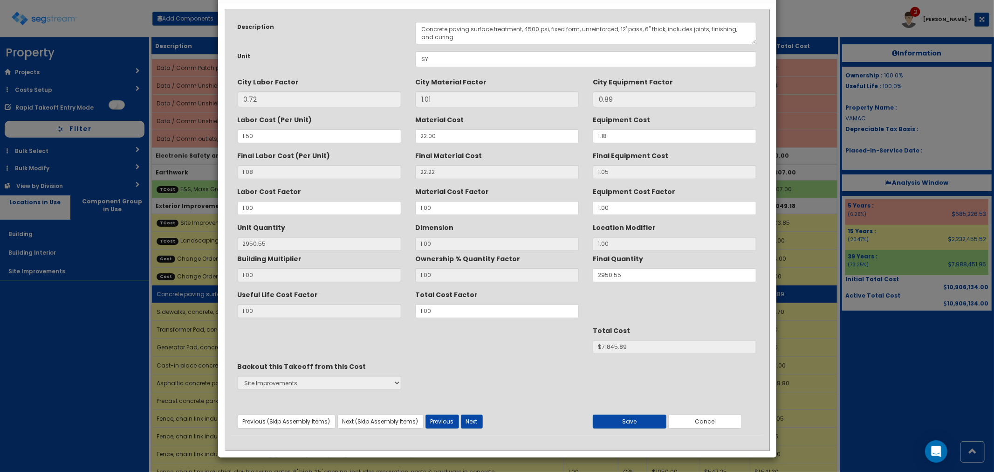
scroll to position [0, 0]
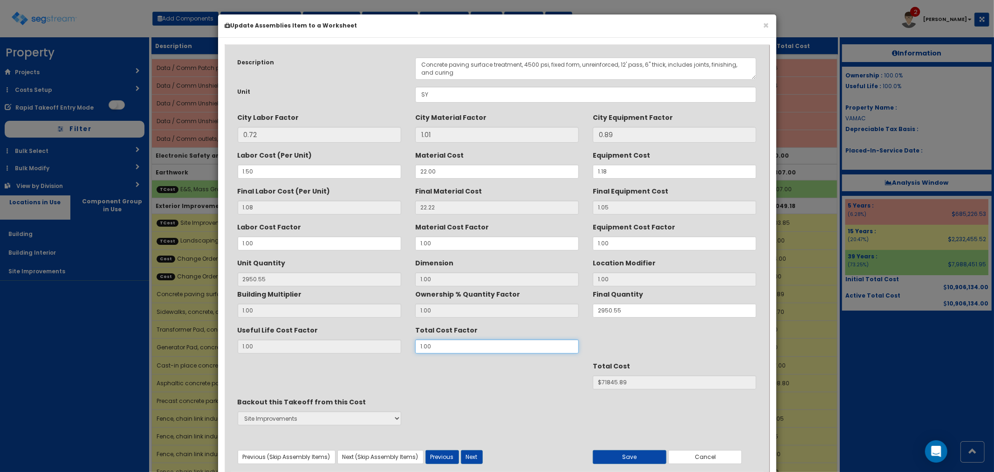
drag, startPoint x: 437, startPoint y: 348, endPoint x: 414, endPoint y: 346, distance: 23.4
click at [414, 346] on div "Total Cost Factor 1.00" at bounding box center [497, 337] width 178 height 31
type input "2"
type input "$143691.78"
type input "2"
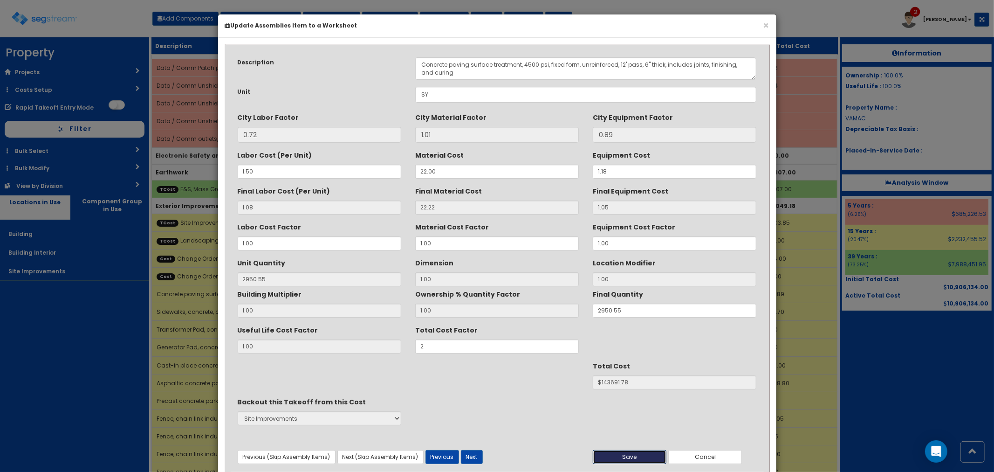
click at [631, 461] on button "Save" at bounding box center [630, 457] width 74 height 14
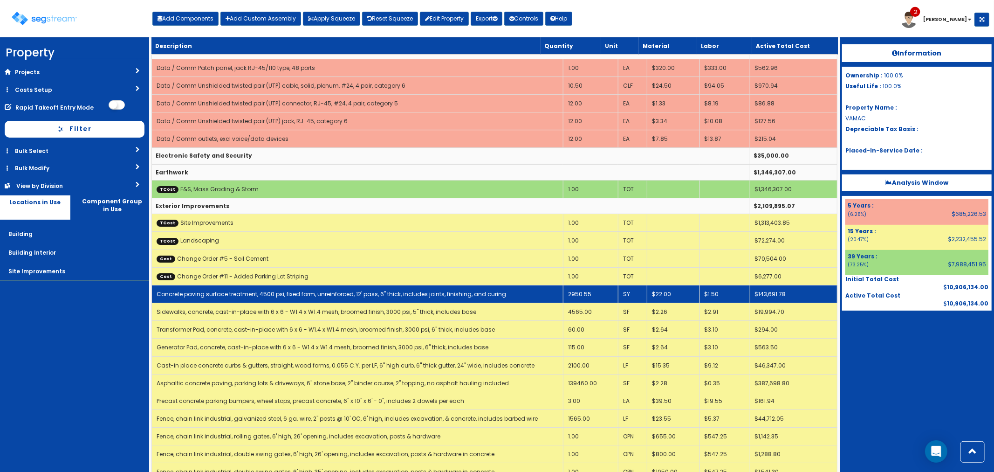
click at [353, 290] on link "Concrete paving surface treatment, 4500 psi, fixed form, unreinforced, 12' pass…" at bounding box center [332, 294] width 350 height 8
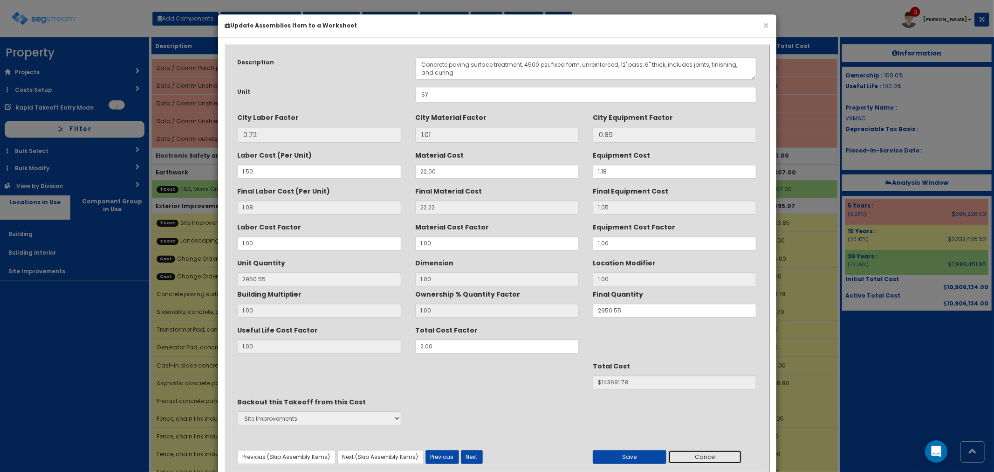
click at [699, 456] on button "Cancel" at bounding box center [705, 457] width 74 height 14
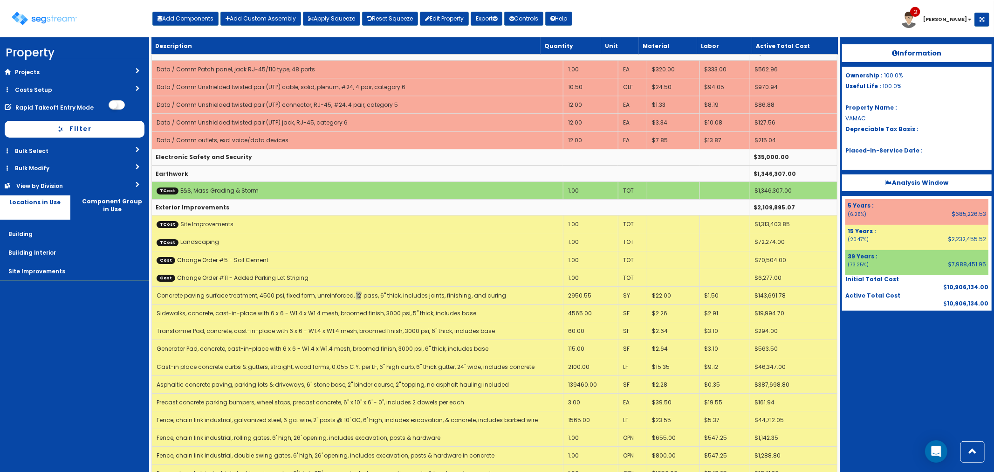
scroll to position [5558, 0]
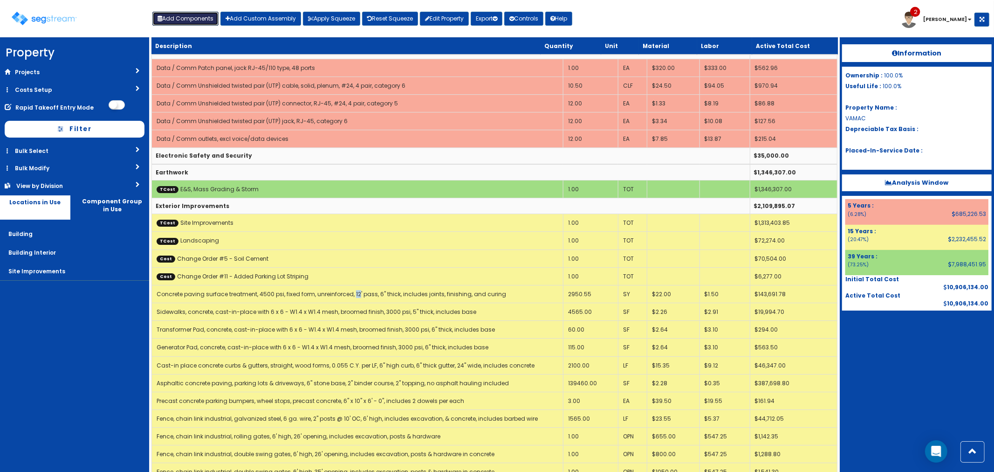
drag, startPoint x: 177, startPoint y: 14, endPoint x: 248, endPoint y: 36, distance: 74.2
click at [177, 14] on button "Add Components" at bounding box center [185, 19] width 66 height 14
select select "5265041"
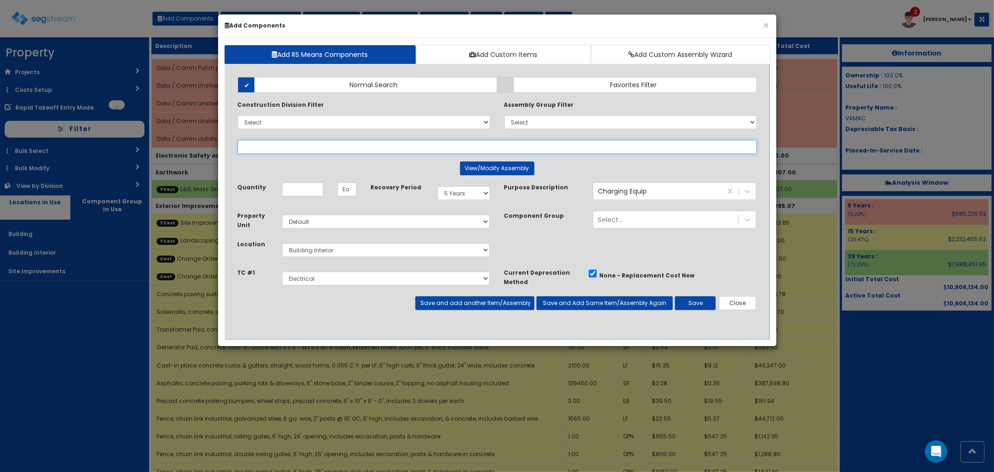
select select
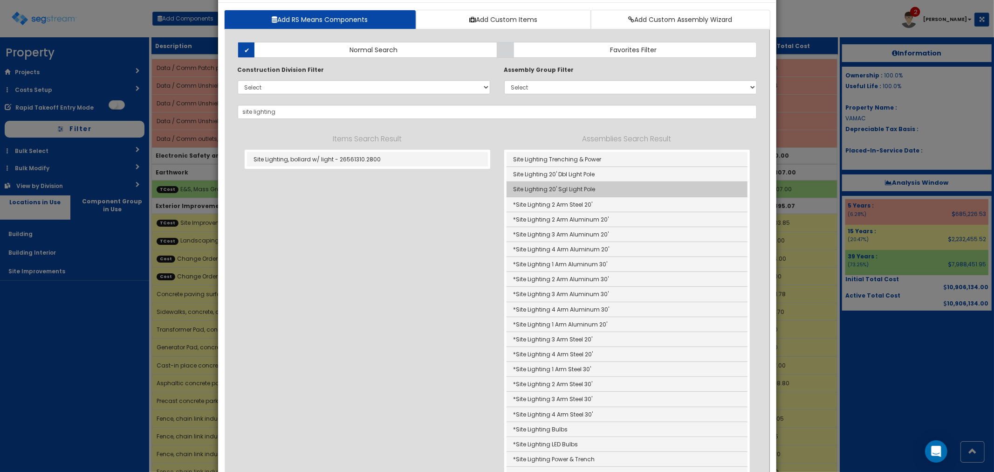
scroll to position [52, 0]
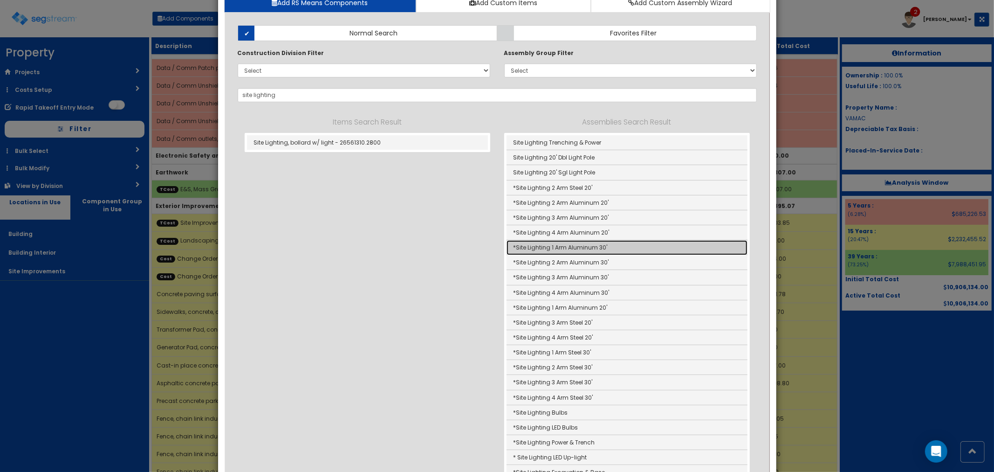
click at [578, 247] on link "*Site Lighting 1 Arm Aluminum 30'" at bounding box center [627, 247] width 241 height 15
type input "*Site Lighting 1 Arm Aluminum 30'"
type input "EA"
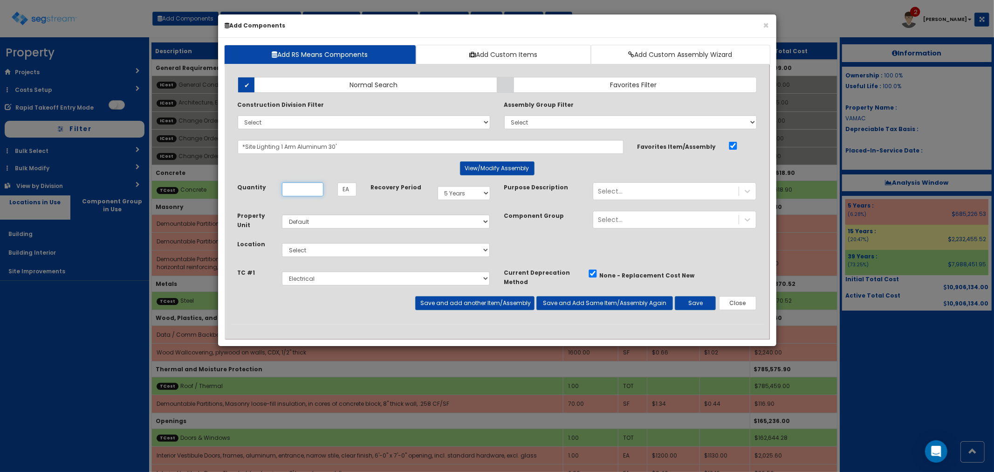
scroll to position [0, 0]
click at [485, 170] on button "View/Modify Assembly" at bounding box center [497, 168] width 75 height 14
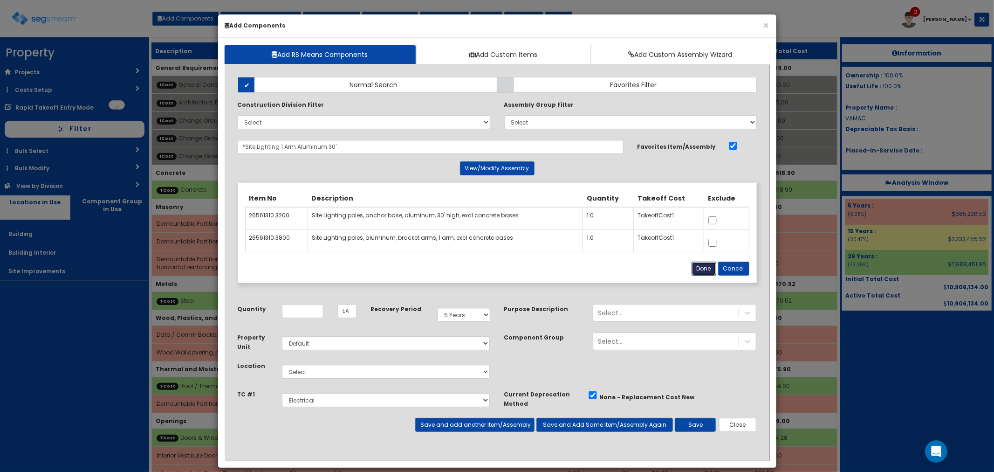
click at [702, 268] on button "Done" at bounding box center [704, 268] width 25 height 14
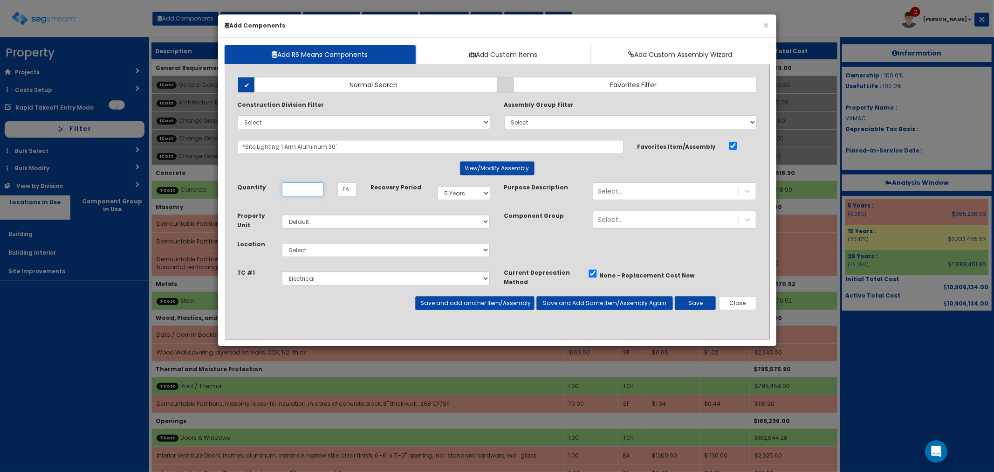
click at [309, 193] on input "Quantity" at bounding box center [302, 189] width 41 height 14
type input "14"
click at [334, 259] on div "Select Building Building Interior Site Improvements Add Additional Location" at bounding box center [386, 249] width 222 height 21
click at [311, 253] on select "Select Building Building Interior Site Improvements Add Additional Location" at bounding box center [386, 250] width 208 height 14
select select "27"
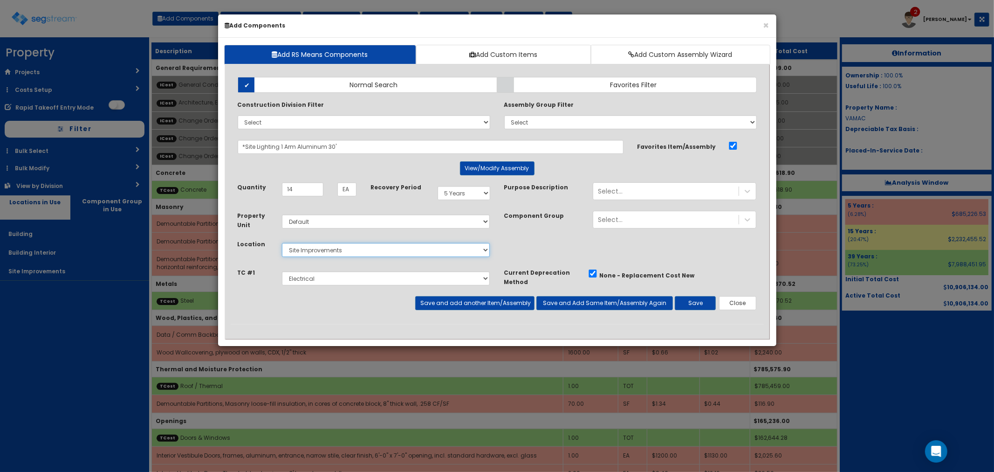
click at [282, 243] on select "Select Building Building Interior Site Improvements Add Additional Location" at bounding box center [386, 250] width 208 height 14
click at [450, 196] on select "Select 5 Years 7 Years 9 Years 10 Years 15 Years 15 Year QLI 15 Year QRP 15 Yea…" at bounding box center [464, 193] width 53 height 14
select select "15Y"
click at [438, 186] on select "Select 5 Years 7 Years 9 Years 10 Years 15 Years 15 Year QLI 15 Year QRP 15 Yea…" at bounding box center [464, 193] width 53 height 14
click at [460, 302] on button "Save and add another Item/Assembly" at bounding box center [474, 303] width 119 height 14
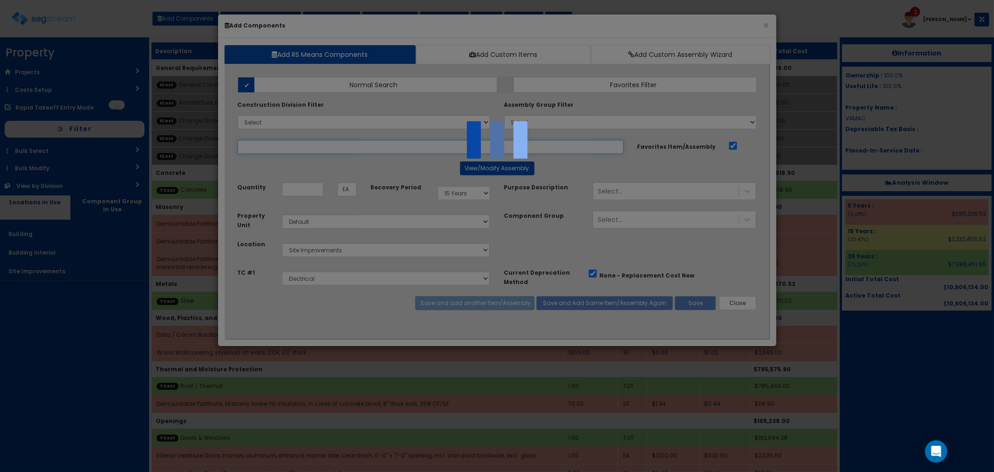
select select "5265041"
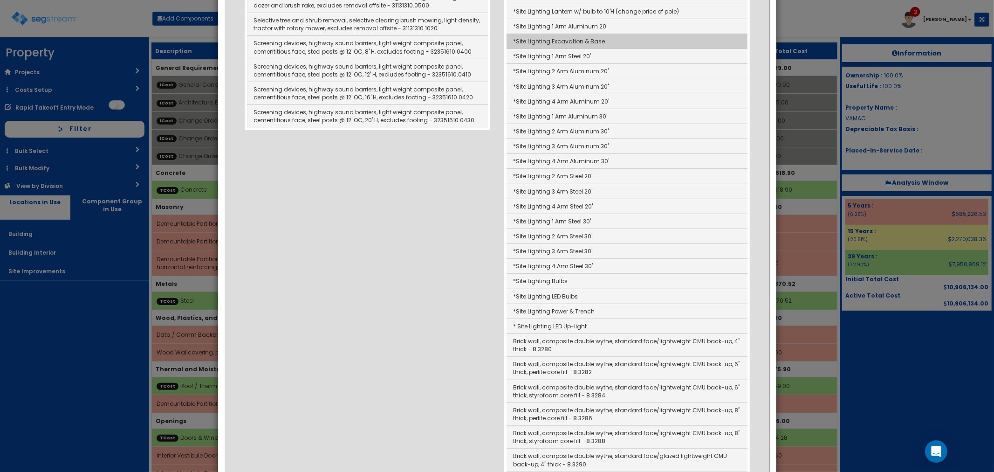
scroll to position [259, 0]
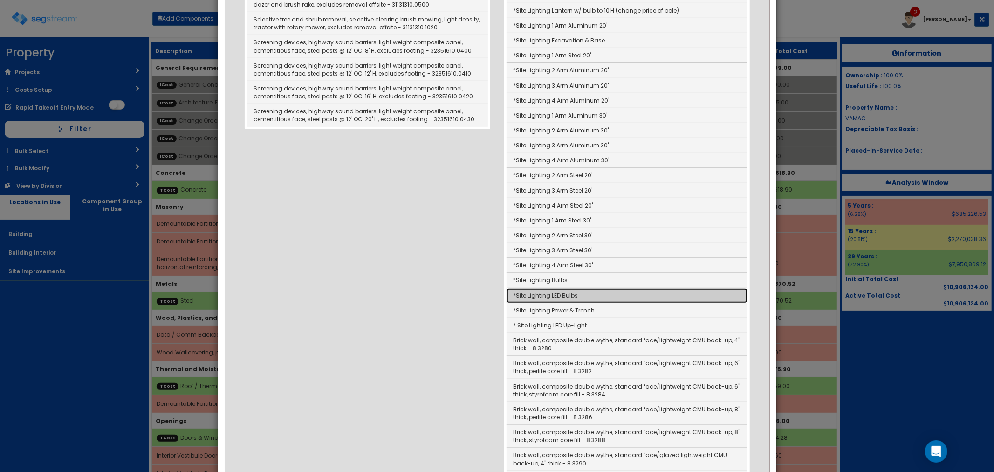
click at [589, 289] on link "*Site Lighting LED Bulbs" at bounding box center [627, 295] width 241 height 15
type input "*Site Lighting LED Bulbs"
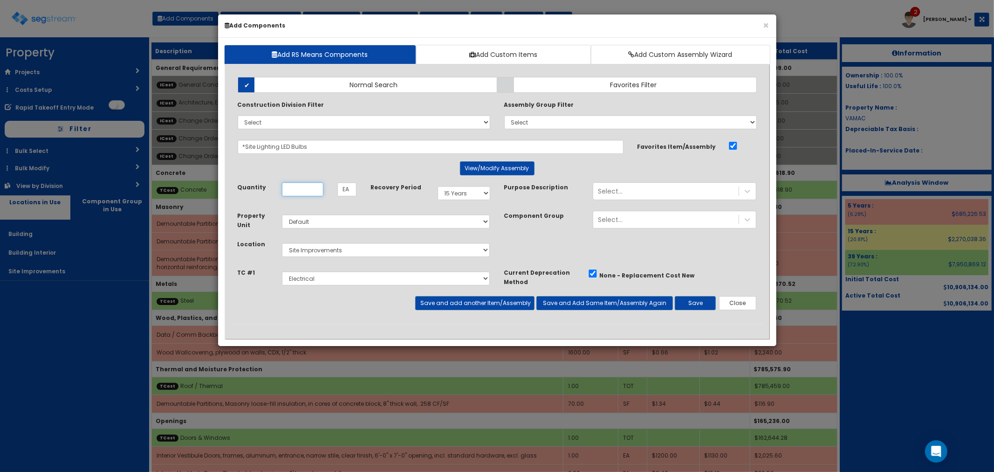
scroll to position [0, 0]
type input "14"
click at [493, 160] on div "Add Items Add Assemblies Both Normal Search Select" at bounding box center [497, 197] width 533 height 254
click at [495, 165] on button "View/Modify Assembly" at bounding box center [497, 168] width 75 height 14
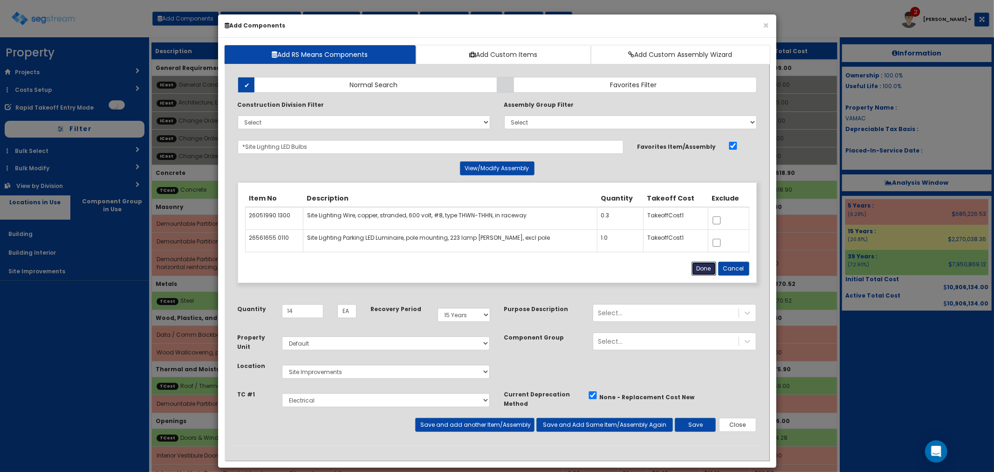
click at [701, 268] on button "Done" at bounding box center [704, 268] width 25 height 14
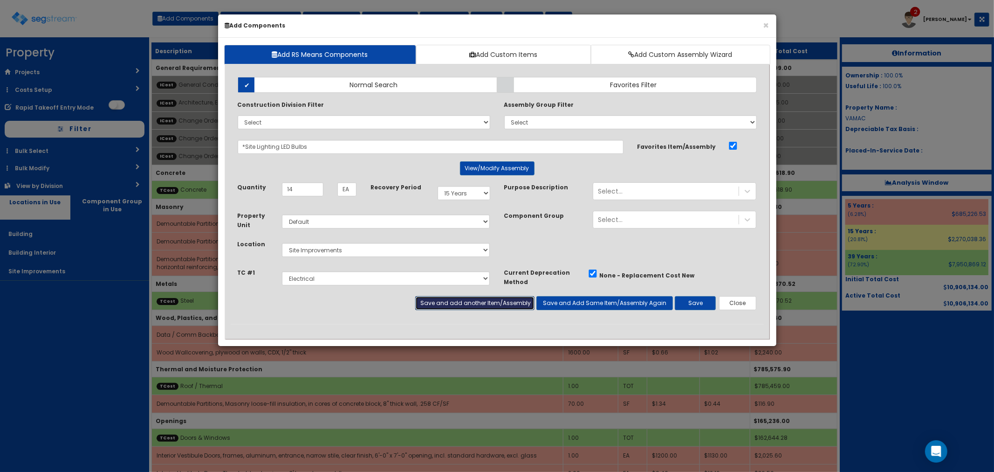
click at [481, 300] on button "Save and add another Item/Assembly" at bounding box center [474, 303] width 119 height 14
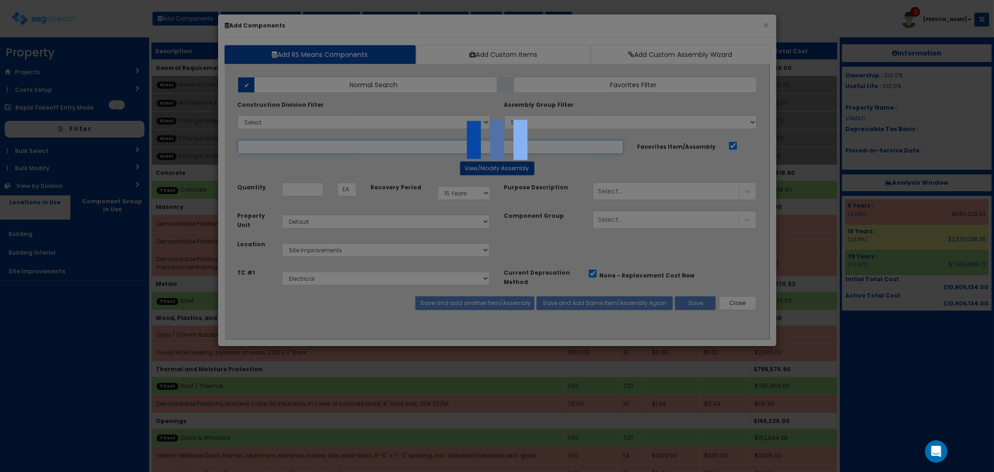
select select "5265041"
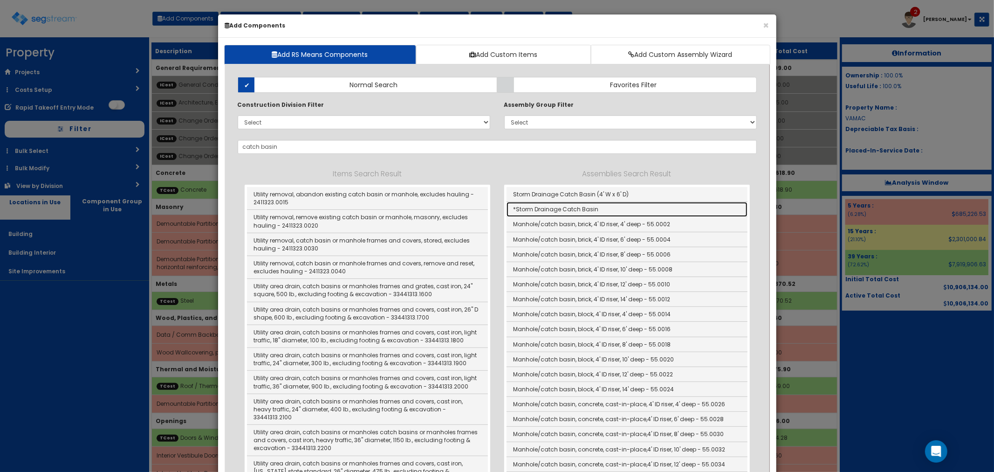
drag, startPoint x: 573, startPoint y: 214, endPoint x: 541, endPoint y: 212, distance: 32.7
click at [573, 214] on link "*Storm Drainage Catch Basin" at bounding box center [627, 209] width 241 height 15
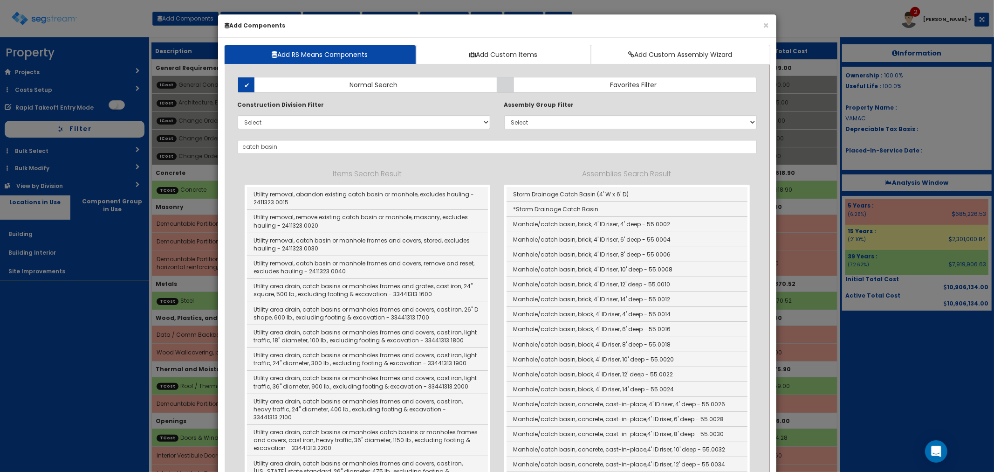
type input "*Storm Drainage Catch Basin"
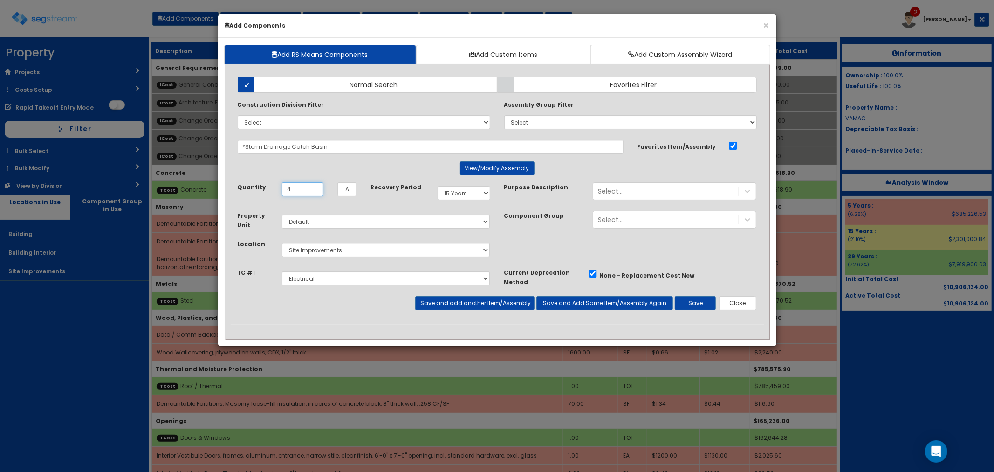
type input "4"
click at [341, 274] on select "Select E&S, Mass Grading & Storm Site Improvements Landscaping Concrete Steel R…" at bounding box center [386, 278] width 208 height 14
select select "5265029"
click at [282, 271] on select "Select E&S, Mass Grading & Storm Site Improvements Landscaping Concrete Steel R…" at bounding box center [386, 278] width 208 height 14
click at [472, 303] on button "Save and add another Item/Assembly" at bounding box center [474, 303] width 119 height 14
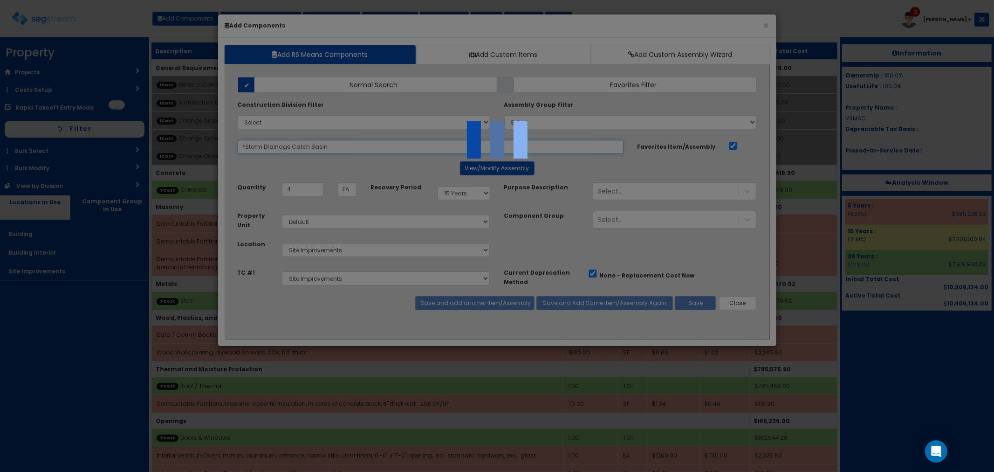
select select "5265029"
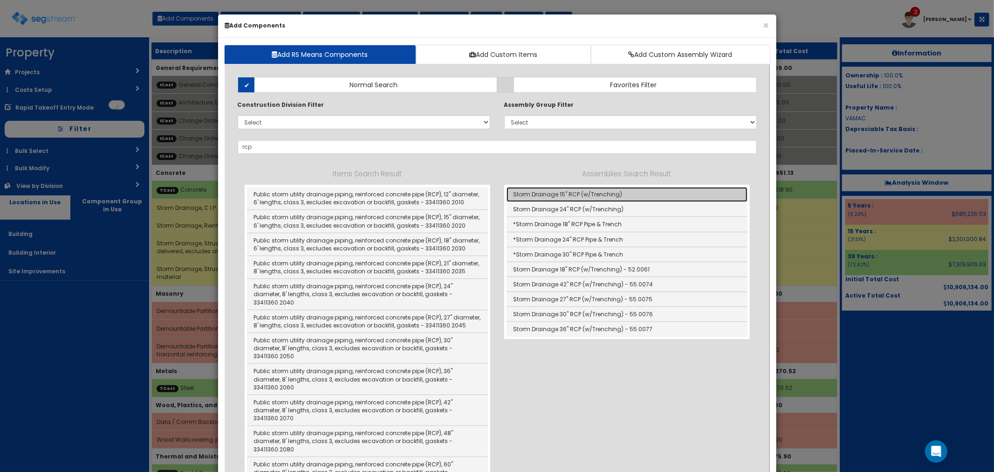
click at [534, 194] on link "Storm Drainage 15" RCP (w/Trenching)" at bounding box center [627, 194] width 241 height 15
type input "Storm Drainage 15" RCP (w/Trenching)"
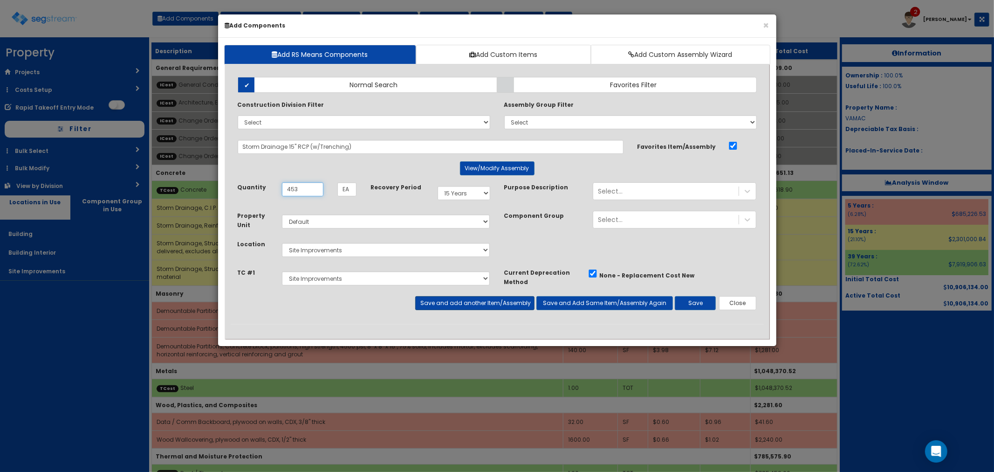
type input "453"
click at [454, 303] on button "Save and add another Item/Assembly" at bounding box center [474, 303] width 119 height 14
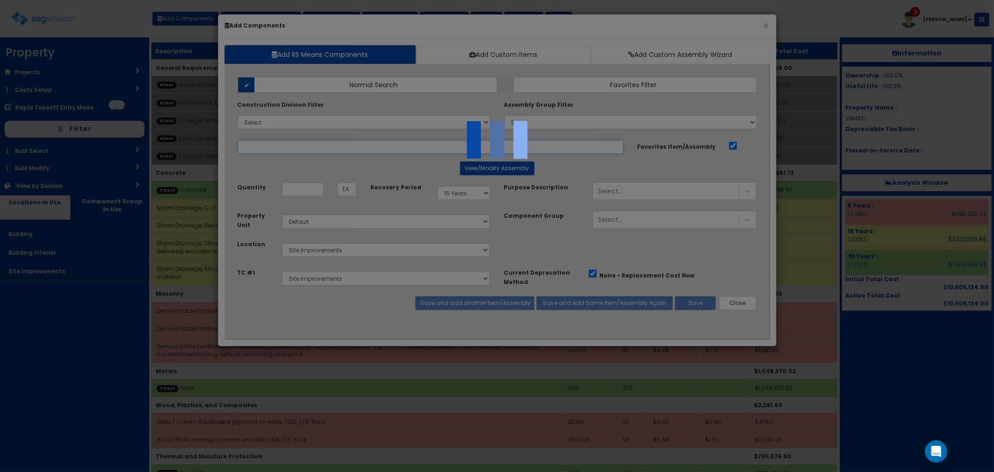
select select "5265029"
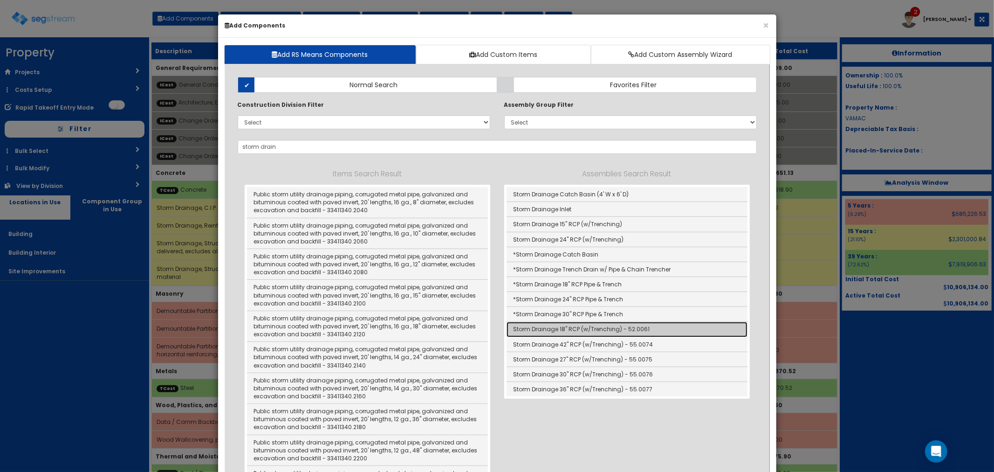
click at [582, 330] on link "Storm Drainage 18" RCP (w/Trenching) - 52.0061" at bounding box center [627, 329] width 241 height 15
type input "Storm Drainage 18" RCP (w/Trenching) - 52.0061"
type input "LF"
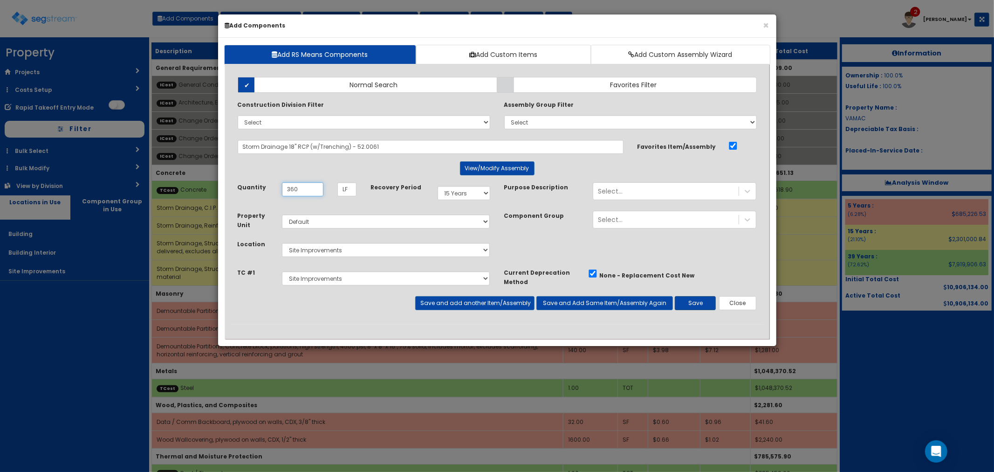
type input "360"
click at [692, 301] on button "Save" at bounding box center [695, 303] width 41 height 14
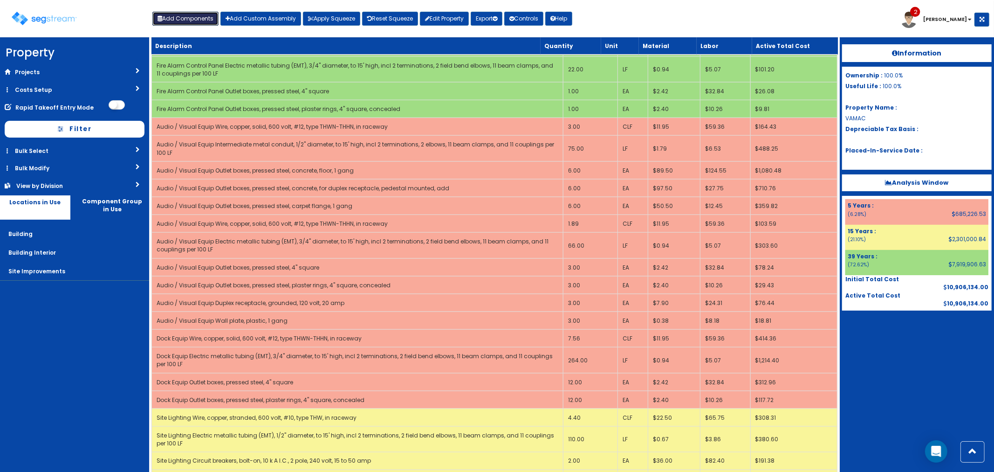
scroll to position [4272, 0]
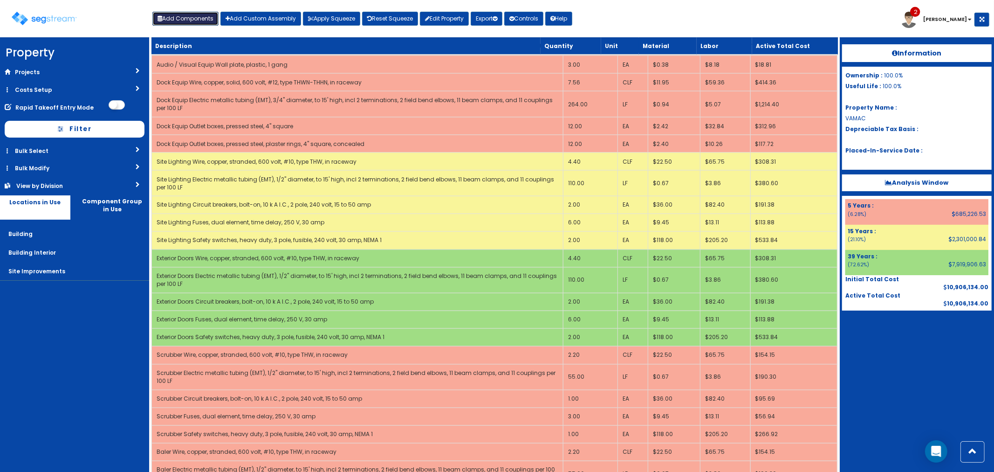
click at [184, 20] on button "Add Components" at bounding box center [185, 19] width 66 height 14
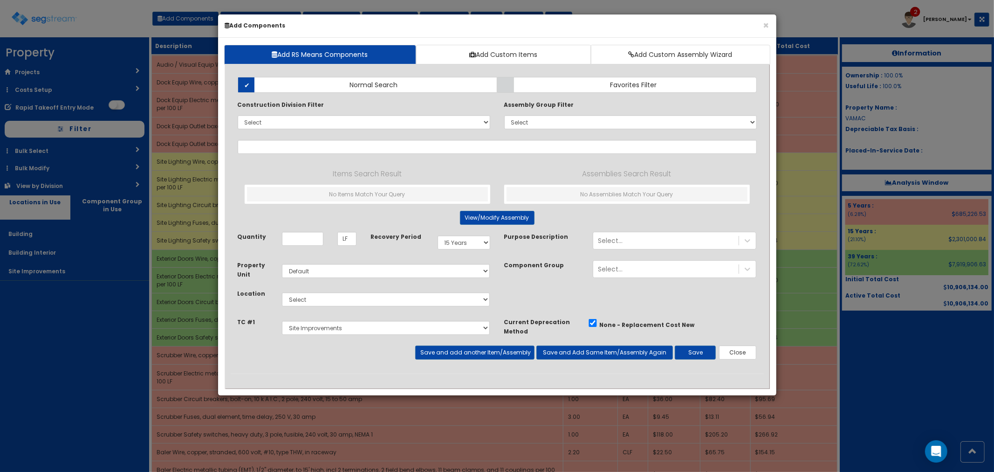
drag, startPoint x: 510, startPoint y: 22, endPoint x: 458, endPoint y: 277, distance: 260.3
click at [458, 277] on div "× Add Components Add RS Means Components Add Custom Items Add Custom Assembly W…" at bounding box center [497, 205] width 559 height 382
click at [753, 356] on button "Close" at bounding box center [738, 352] width 38 height 14
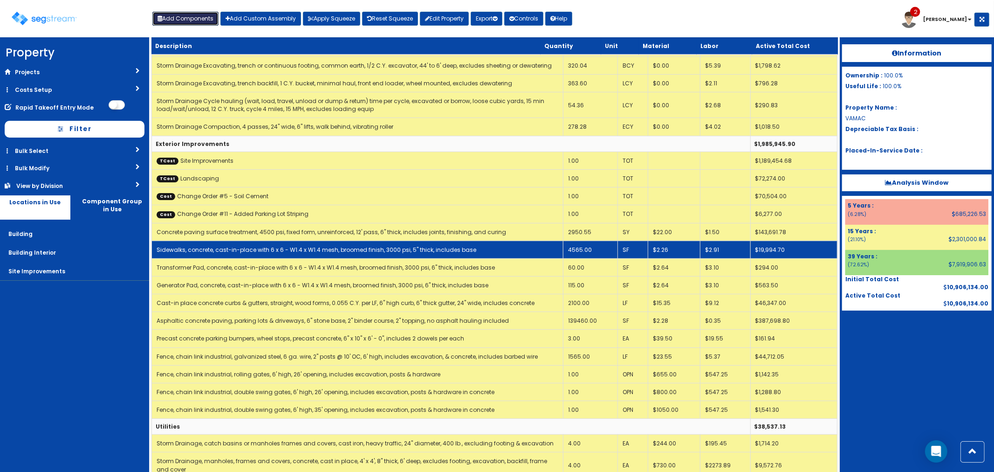
scroll to position [5981, 0]
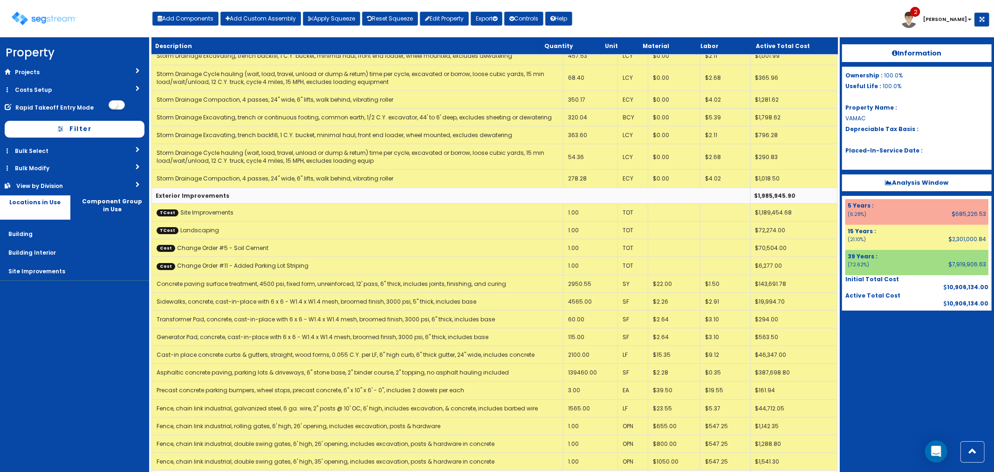
click at [718, 12] on div "Toggle navigation Add Components Add Custom Assembly Apply Squeeze Reset Squeez…" at bounding box center [497, 22] width 985 height 30
click at [171, 15] on button "Add Components" at bounding box center [185, 19] width 66 height 14
select select "27"
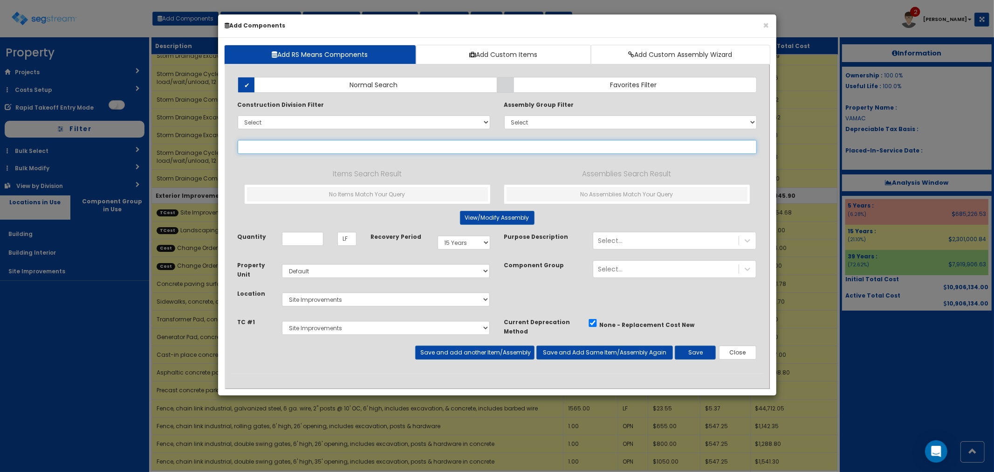
select select
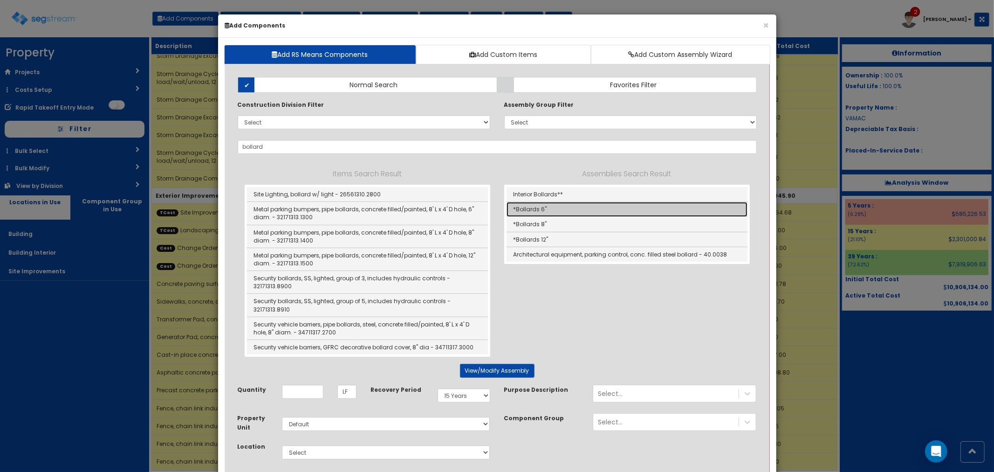
click at [548, 209] on link "*Bollards 6"" at bounding box center [627, 209] width 241 height 15
type input "*Bollards 6""
type input "EA"
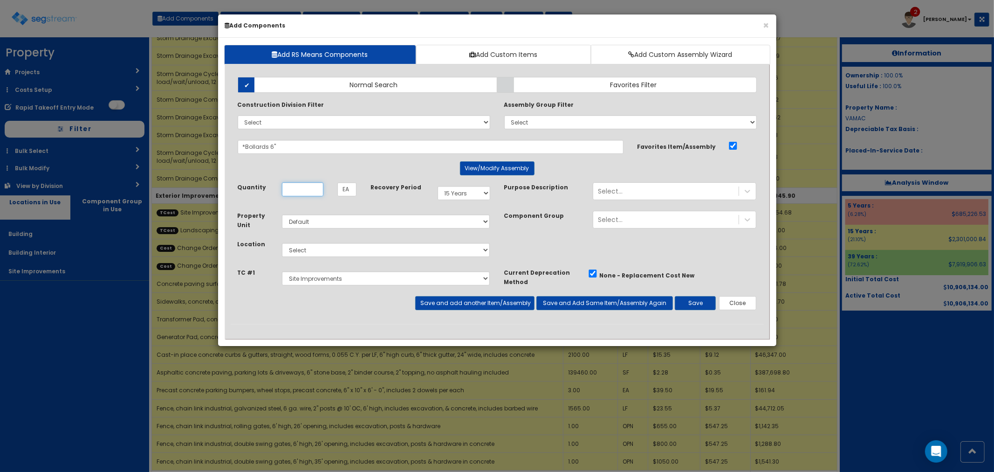
scroll to position [0, 0]
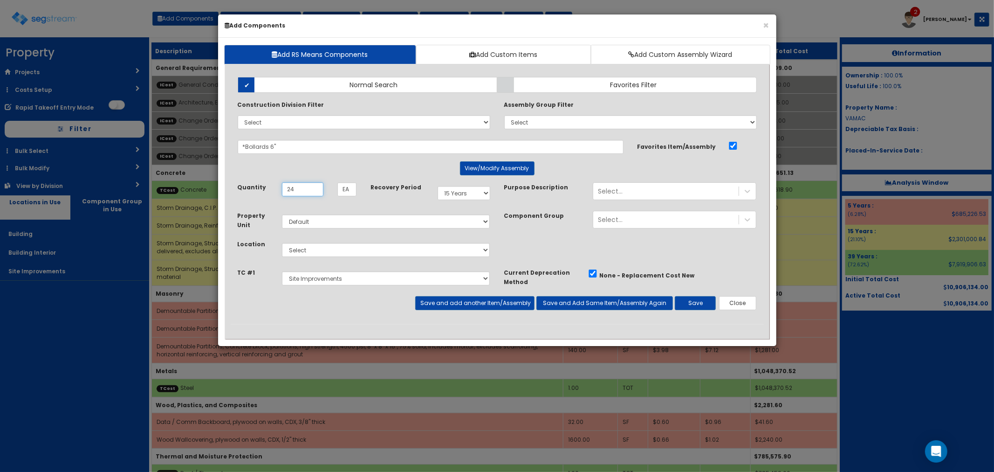
type input "24"
click at [341, 246] on select "Select Building Building Interior Site Improvements Add Additional Location" at bounding box center [386, 250] width 208 height 14
select select "27"
click at [282, 243] on select "Select Building Building Interior Site Improvements Add Additional Location" at bounding box center [386, 250] width 208 height 14
click at [468, 301] on button "Save and add another Item/Assembly" at bounding box center [474, 303] width 119 height 14
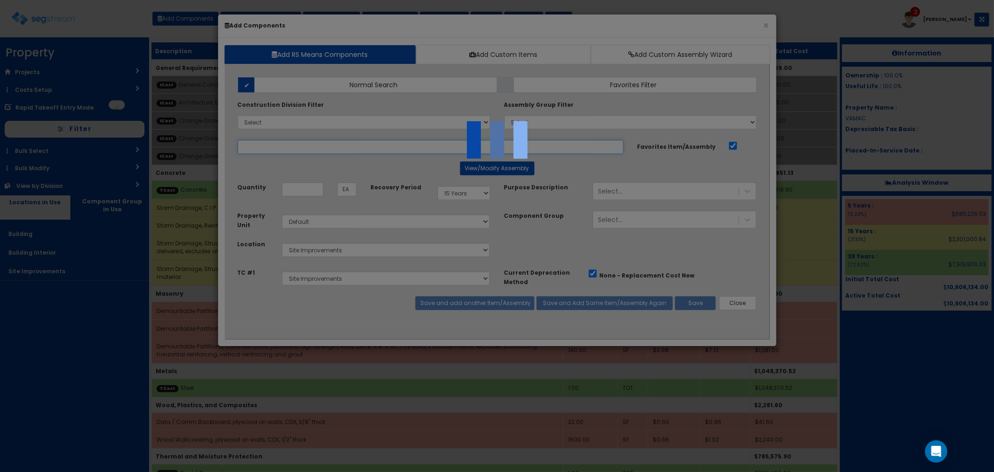
select select "5265029"
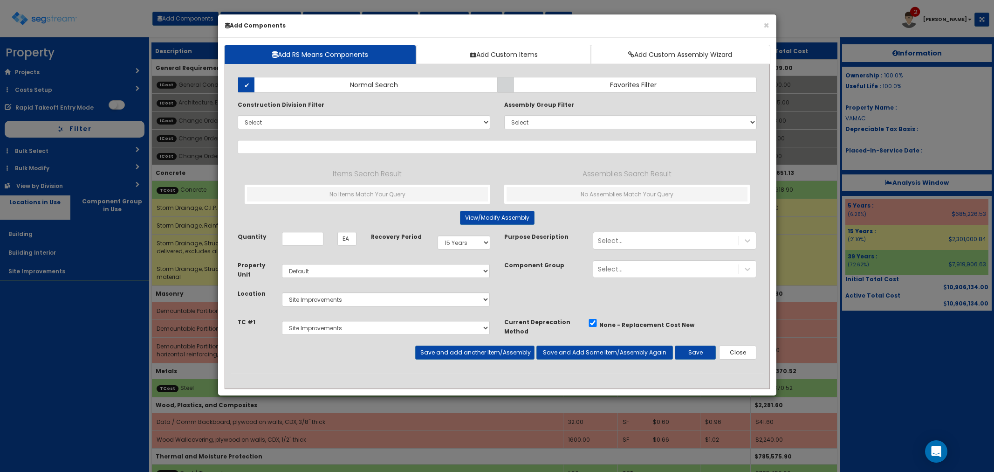
select select "15Y"
select select "default"
select select "27"
select select "5265029"
click at [747, 352] on button "Close" at bounding box center [738, 352] width 38 height 14
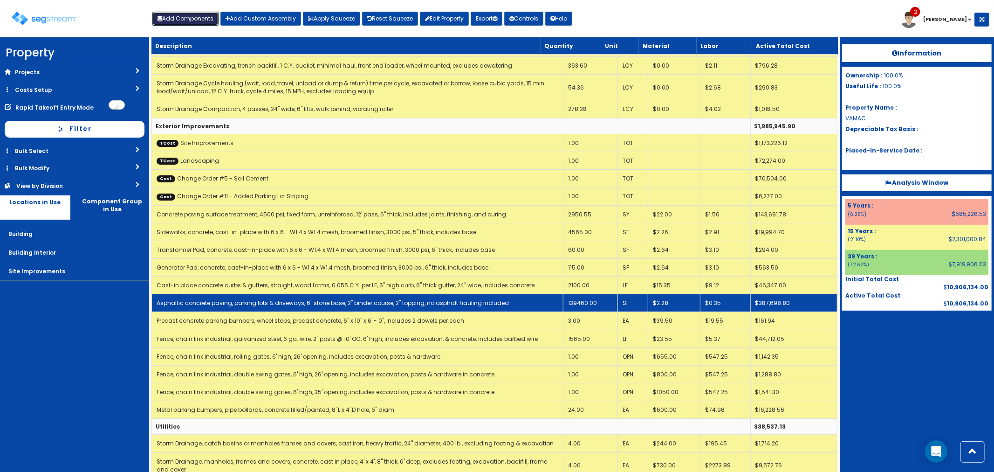
scroll to position [6103, 0]
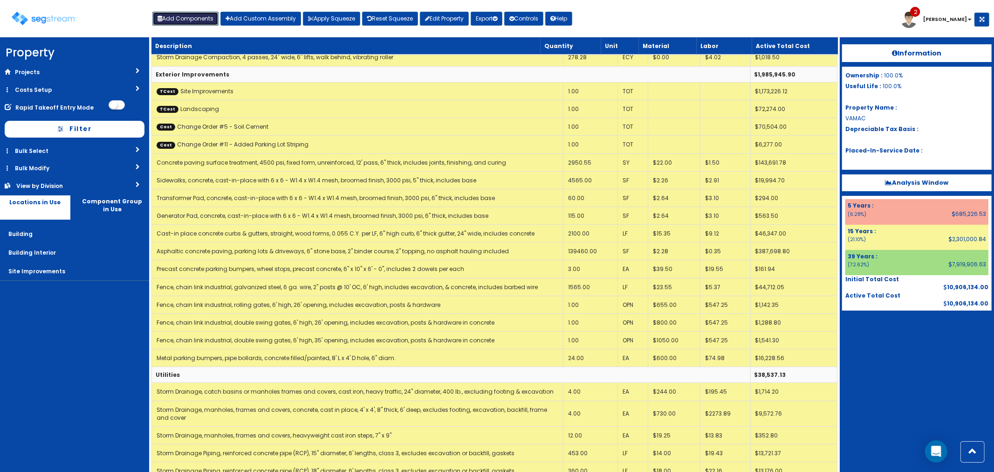
click at [188, 17] on button "Add Components" at bounding box center [185, 19] width 66 height 14
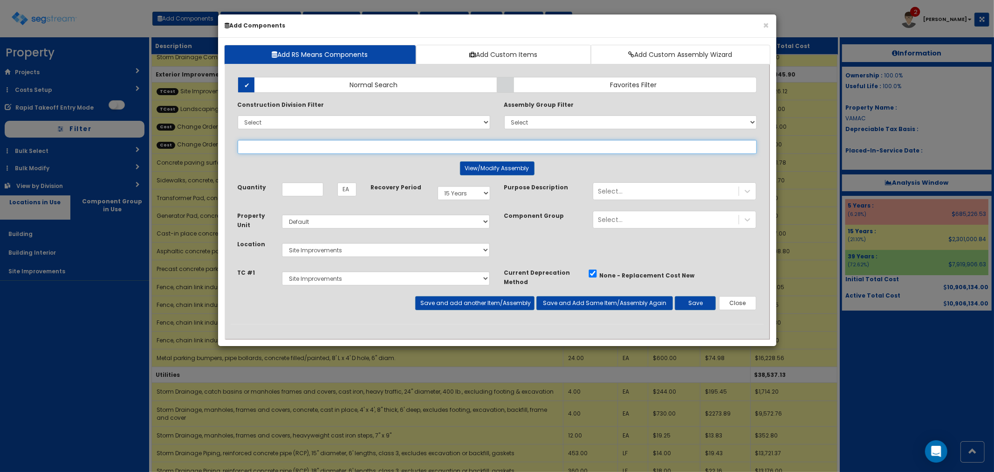
select select
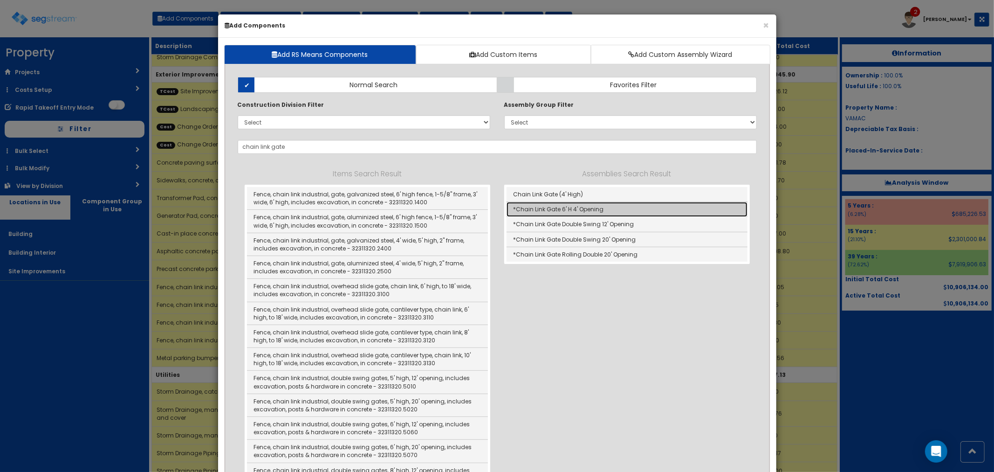
click at [538, 208] on link "*Chain Link Gate 6' H 4' Opening" at bounding box center [627, 209] width 241 height 15
type input "*Chain Link Gate 6' H 4' Opening"
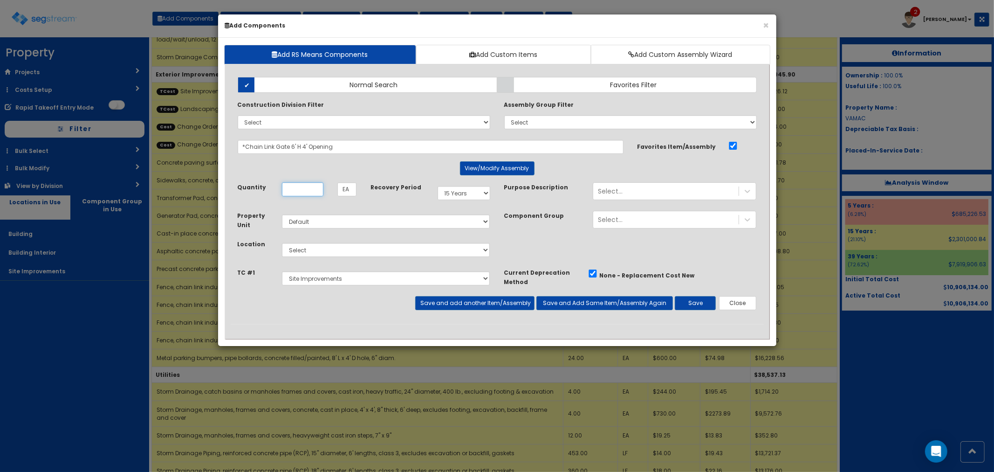
scroll to position [0, 0]
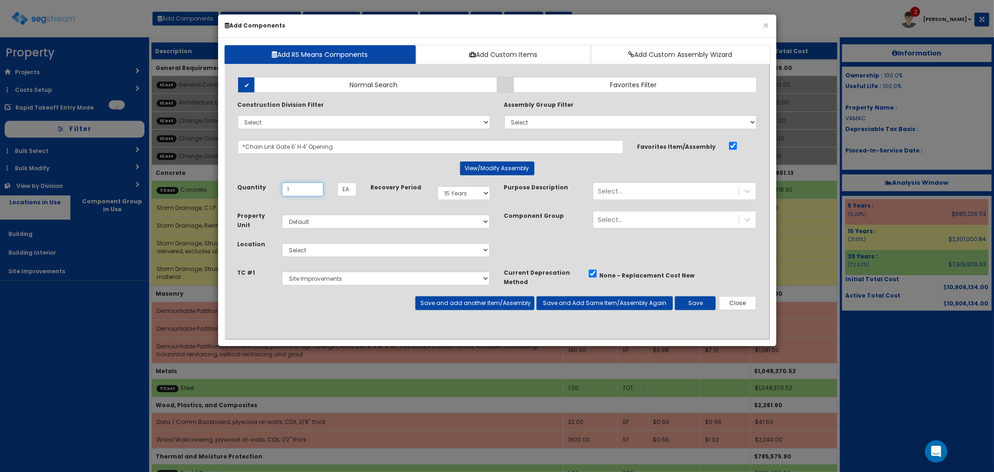
type input "1"
drag, startPoint x: 358, startPoint y: 244, endPoint x: 356, endPoint y: 249, distance: 5.5
click at [358, 244] on select "Select Building Building Interior Site Improvements Add Additional Location" at bounding box center [386, 250] width 208 height 14
select select "27"
click at [282, 243] on select "Select Building Building Interior Site Improvements Add Additional Location" at bounding box center [386, 250] width 208 height 14
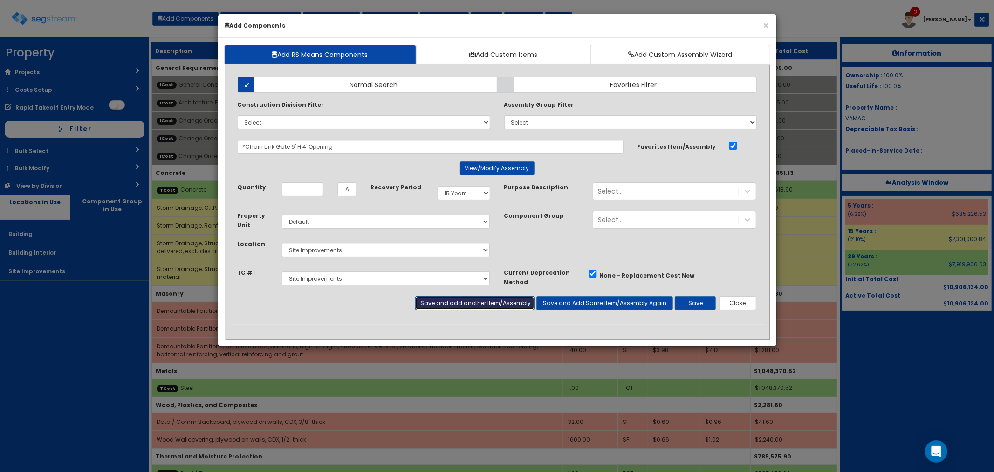
click at [500, 304] on button "Save and add another Item/Assembly" at bounding box center [474, 303] width 119 height 14
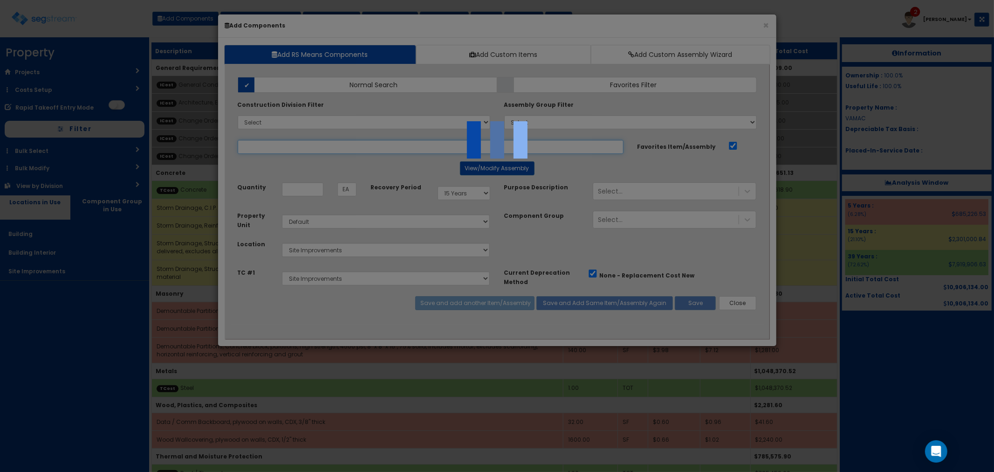
select select "5265029"
